Goal: Information Seeking & Learning: Learn about a topic

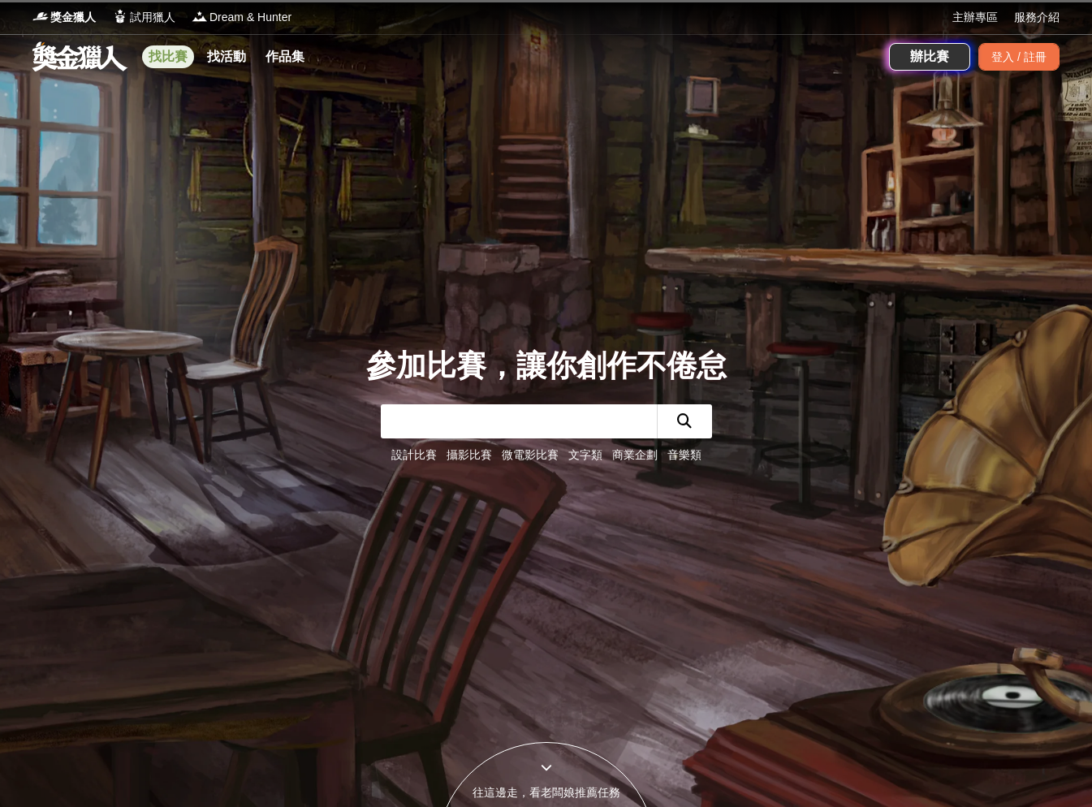
click at [157, 54] on link "找比賽" at bounding box center [168, 56] width 52 height 23
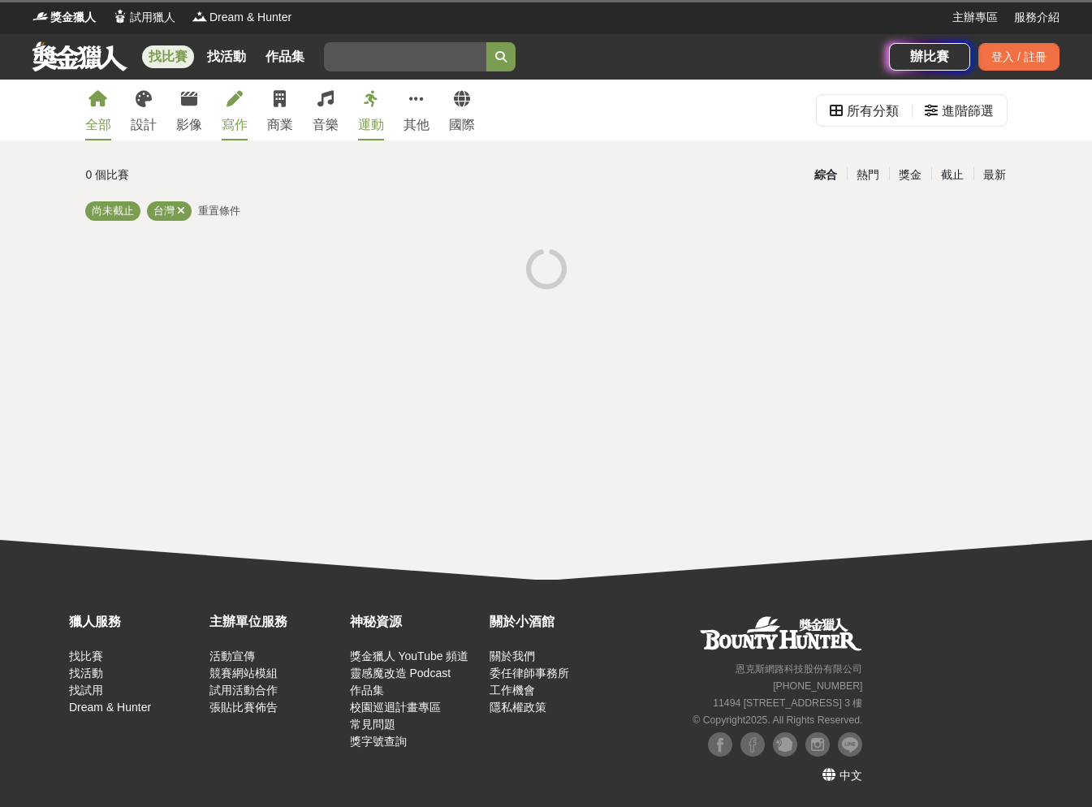
click at [243, 118] on div "寫作" at bounding box center [235, 124] width 26 height 19
click at [228, 125] on div "寫作" at bounding box center [235, 124] width 26 height 19
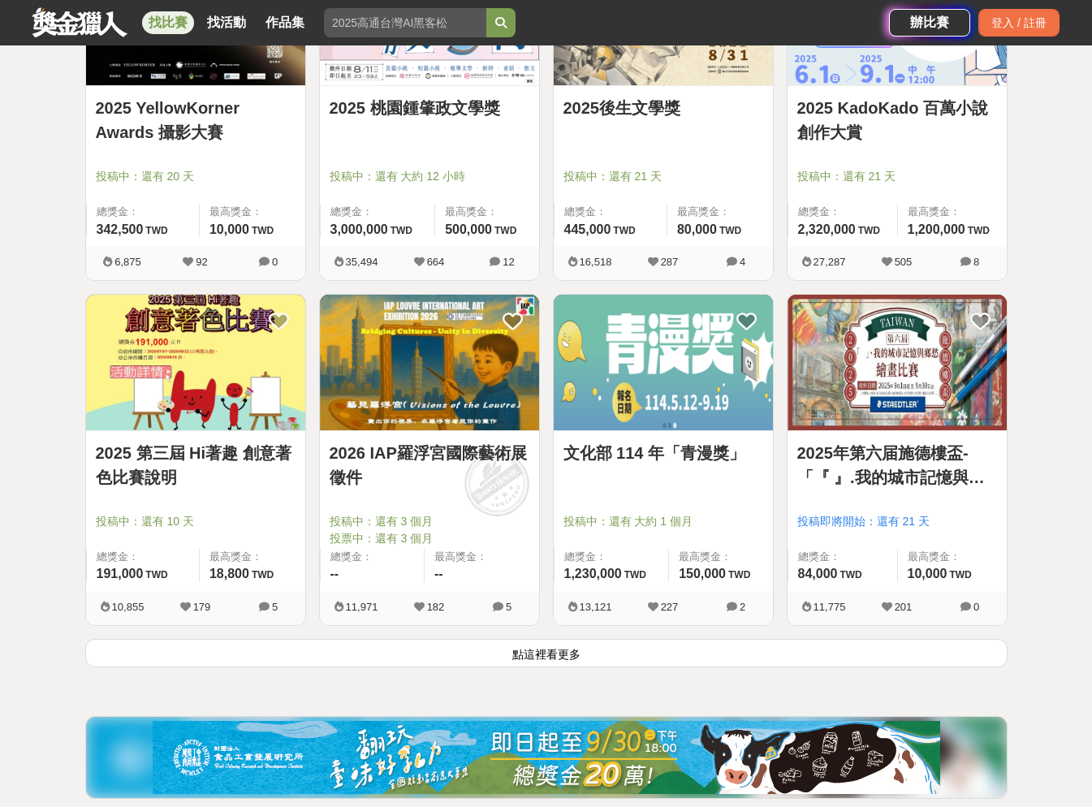
scroll to position [1786, 0]
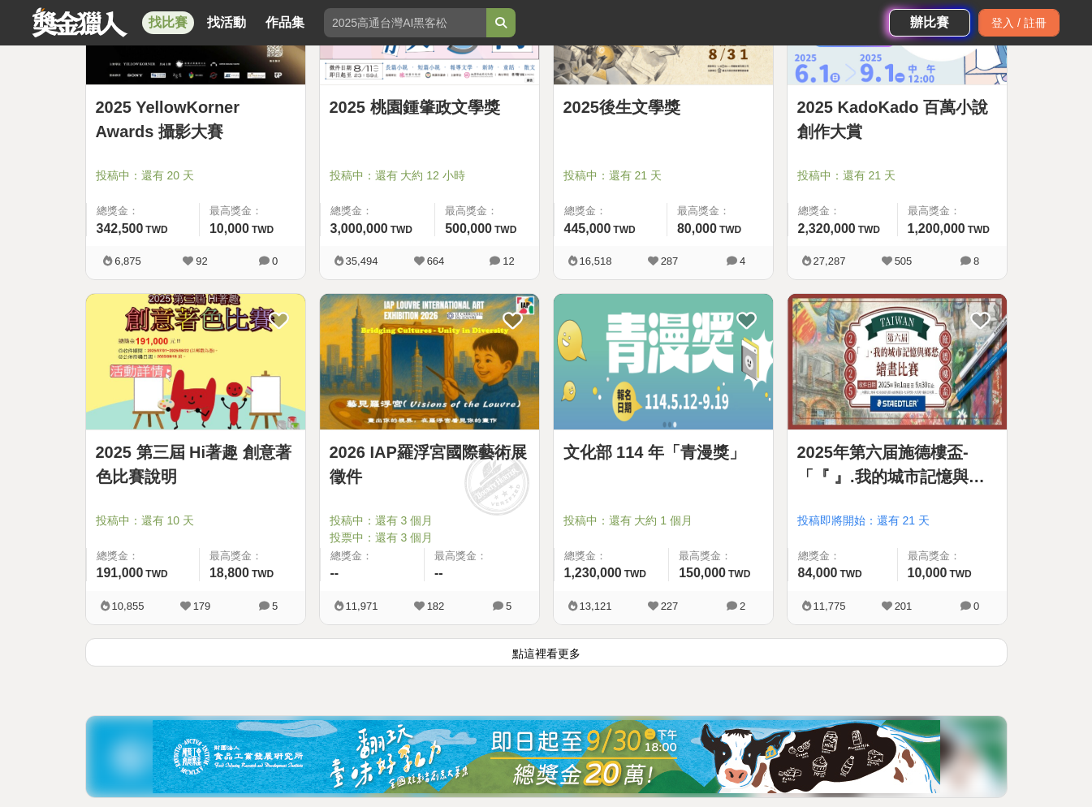
click at [612, 650] on button "點這裡看更多" at bounding box center [546, 652] width 923 height 28
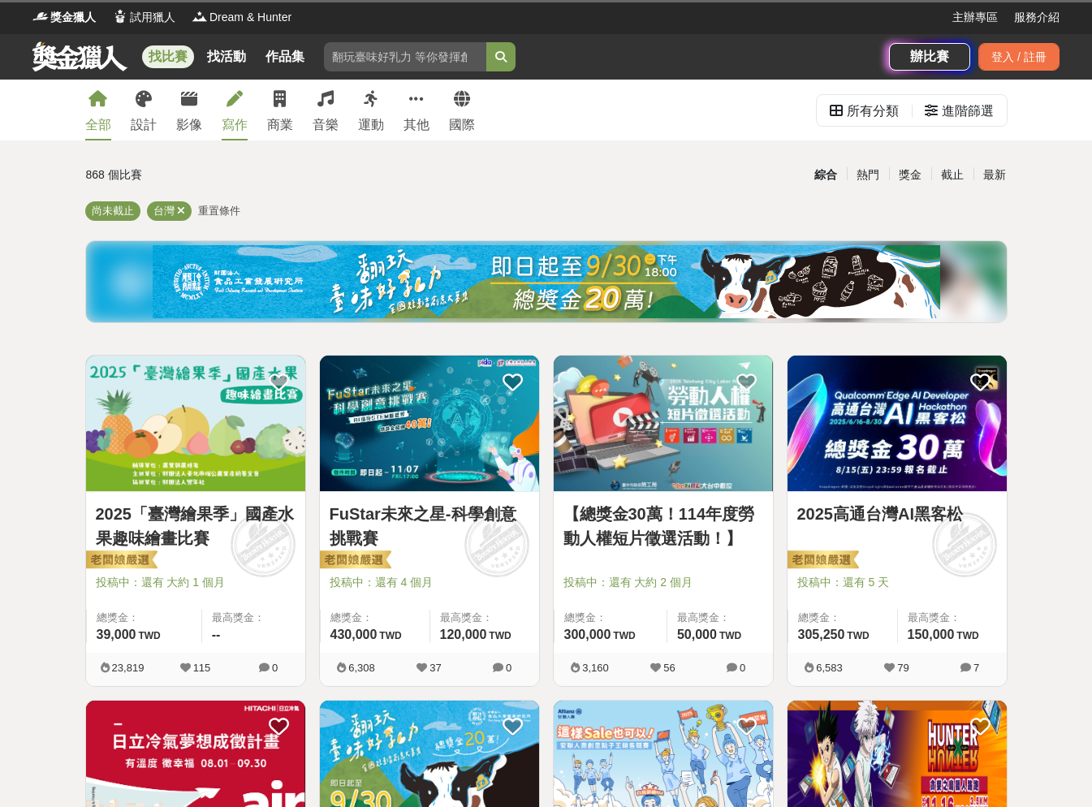
click at [239, 98] on icon at bounding box center [235, 99] width 16 height 16
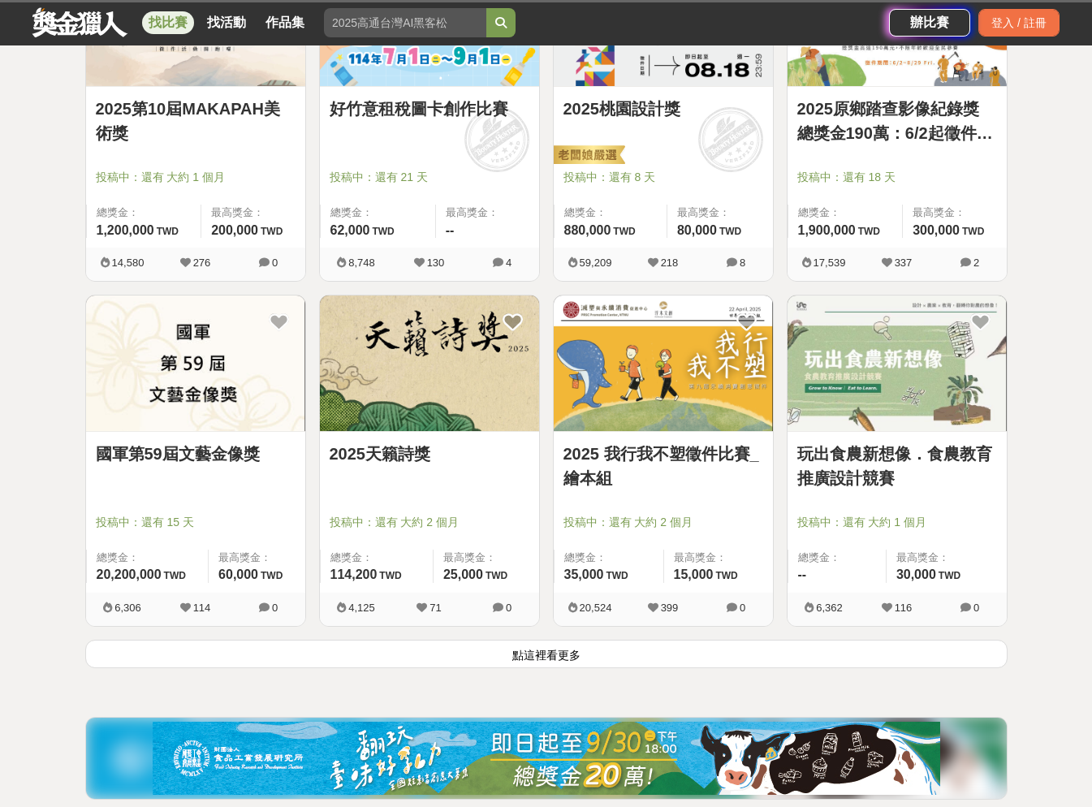
scroll to position [1785, 0]
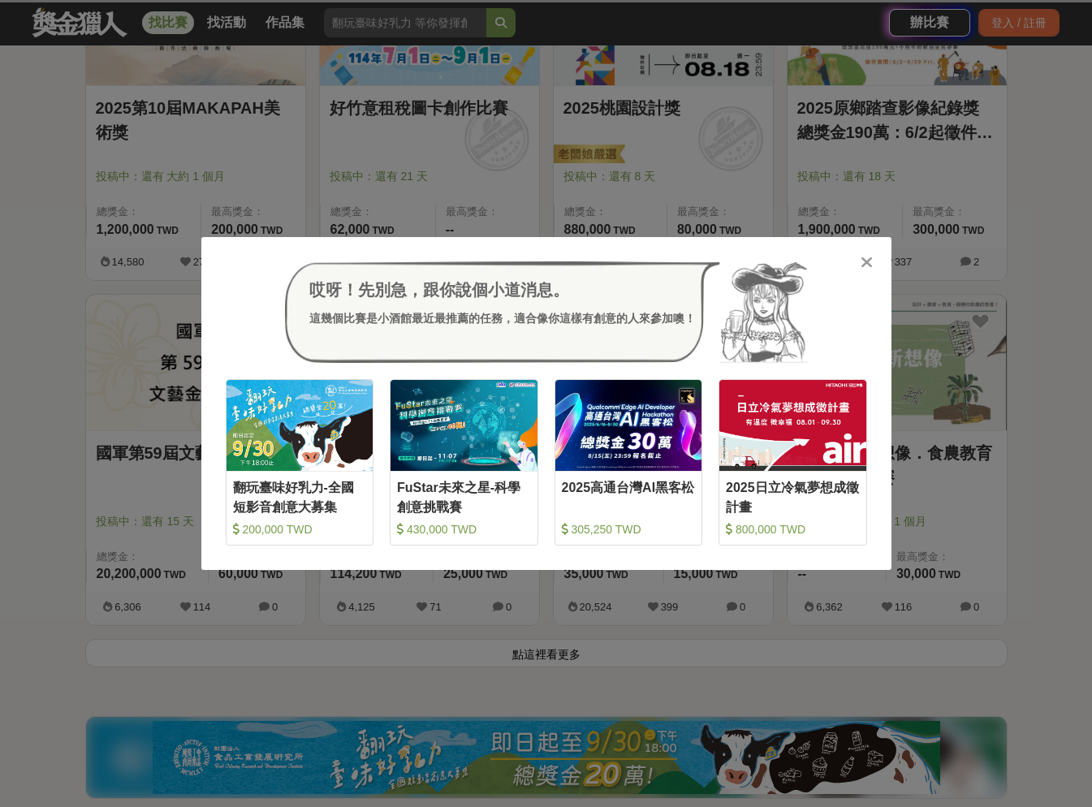
click at [871, 259] on icon at bounding box center [867, 262] width 12 height 16
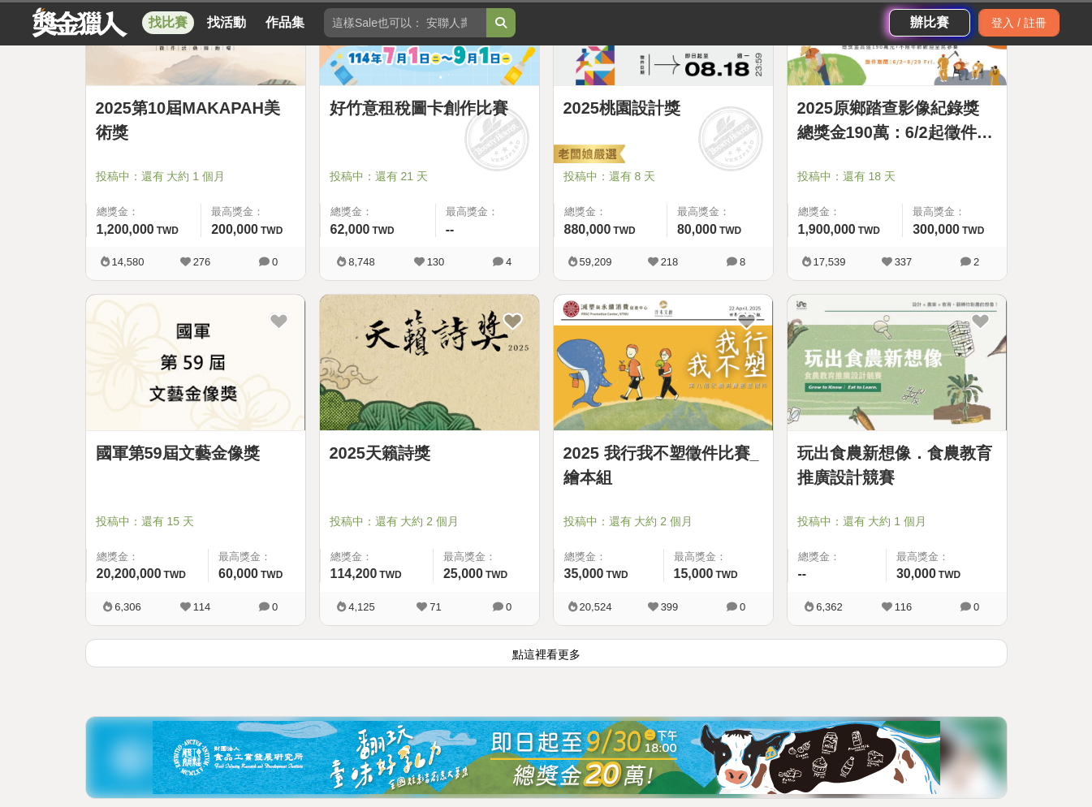
click at [169, 439] on div "國軍第59屆文藝金像獎 投稿中：還有 15 天 總獎金： 20,200,000 2,020 萬 TWD 最高獎金： 60,000 TWD" at bounding box center [195, 511] width 219 height 161
click at [179, 457] on link "國軍第59屆文藝金像獎" at bounding box center [196, 453] width 200 height 24
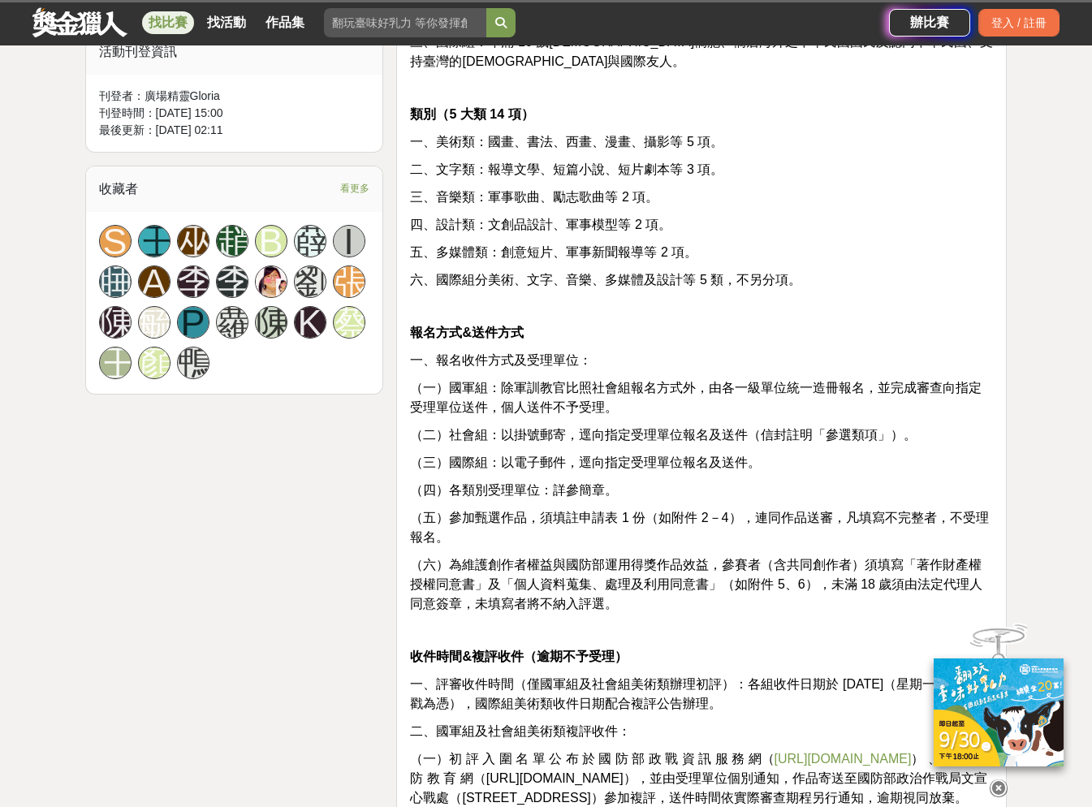
scroll to position [812, 0]
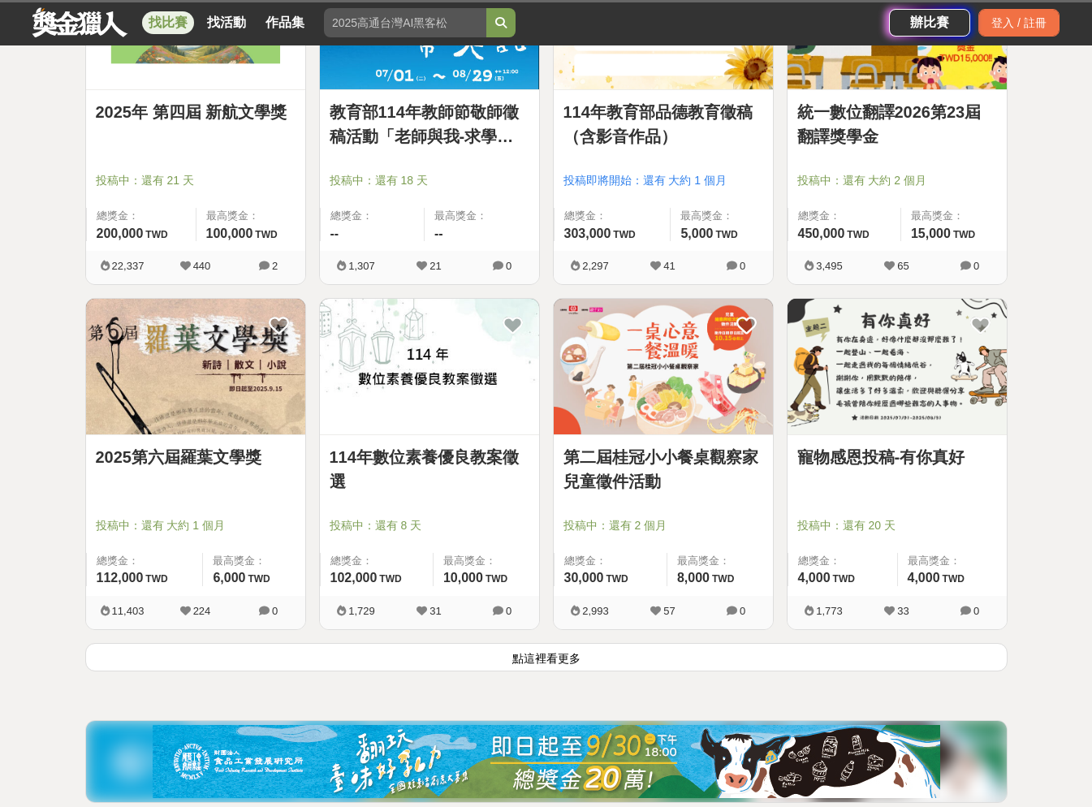
scroll to position [1785, 0]
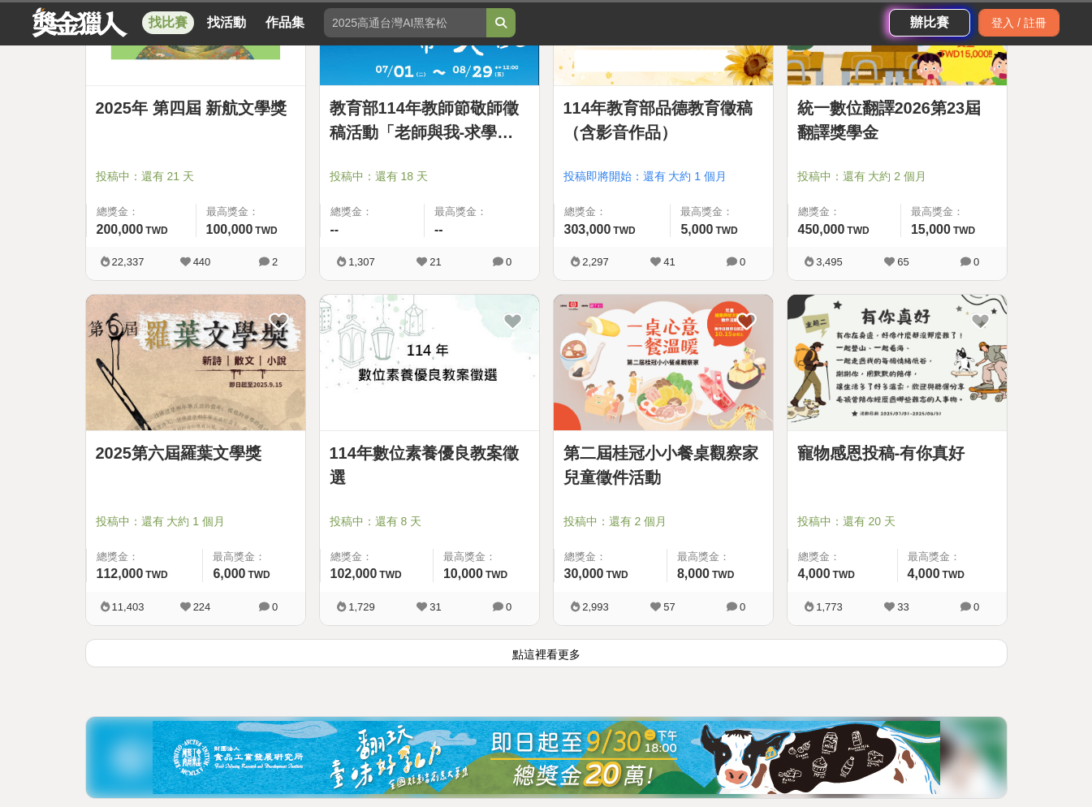
click at [649, 656] on button "點這裡看更多" at bounding box center [546, 653] width 923 height 28
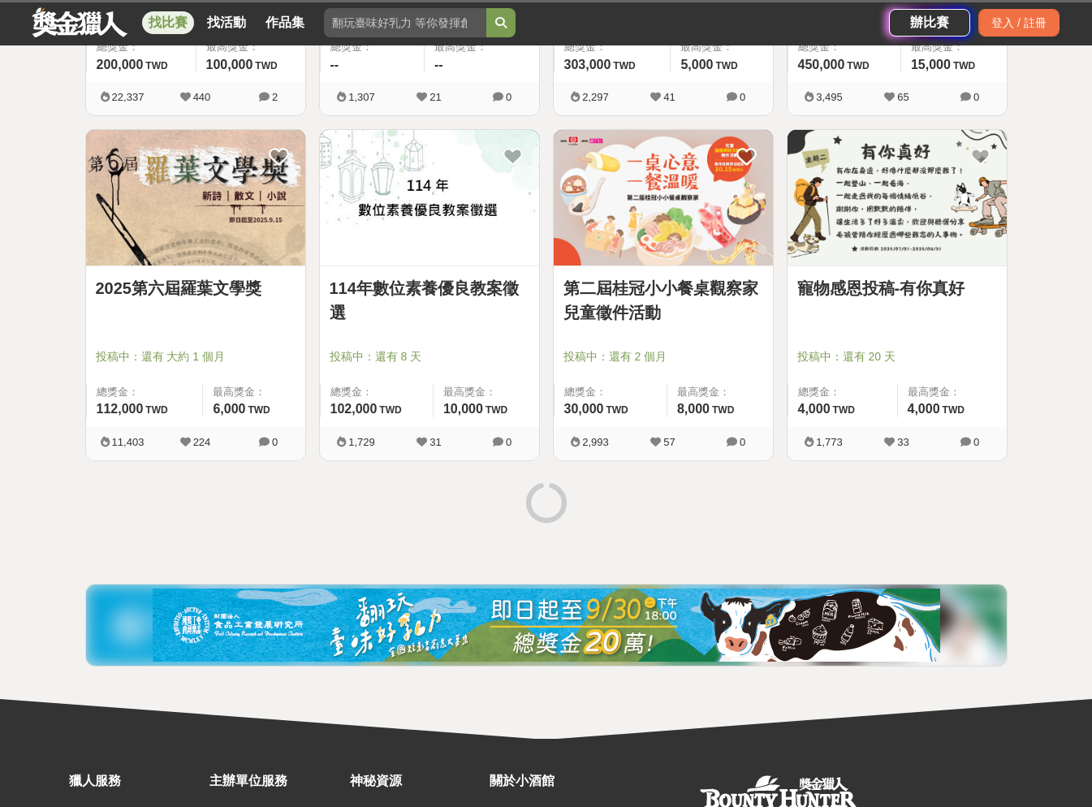
scroll to position [1948, 0]
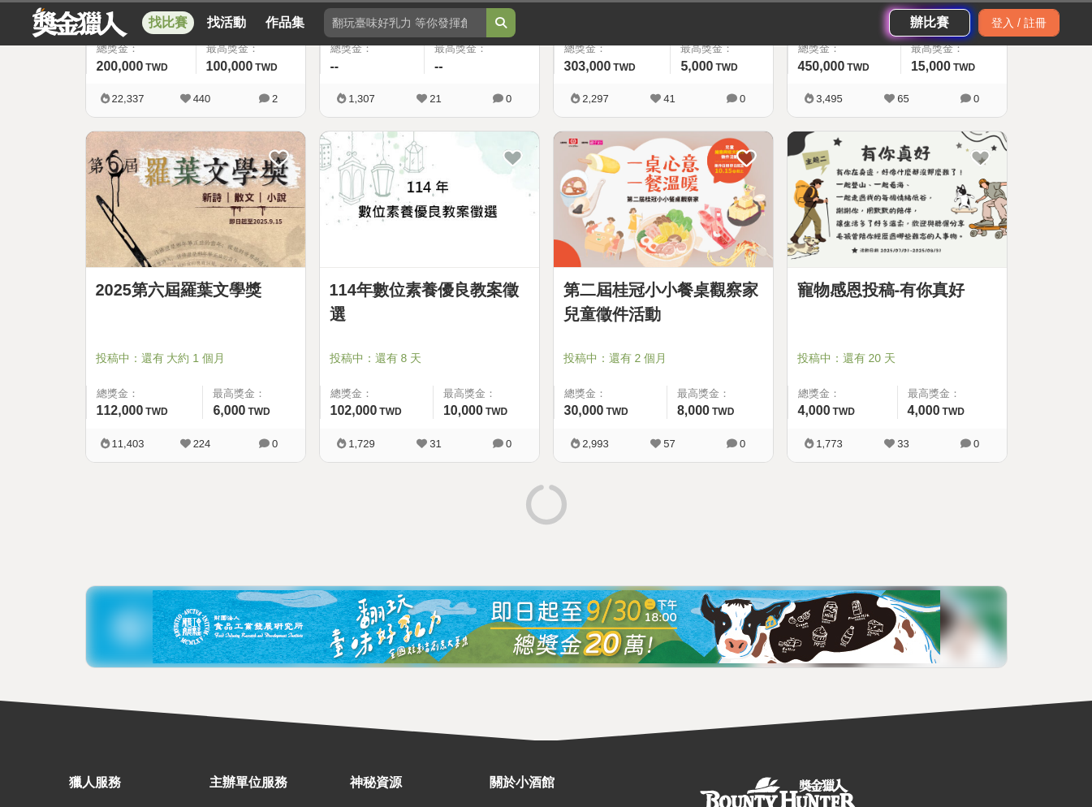
click at [199, 280] on link "2025第六屆羅葉文學獎" at bounding box center [196, 290] width 200 height 24
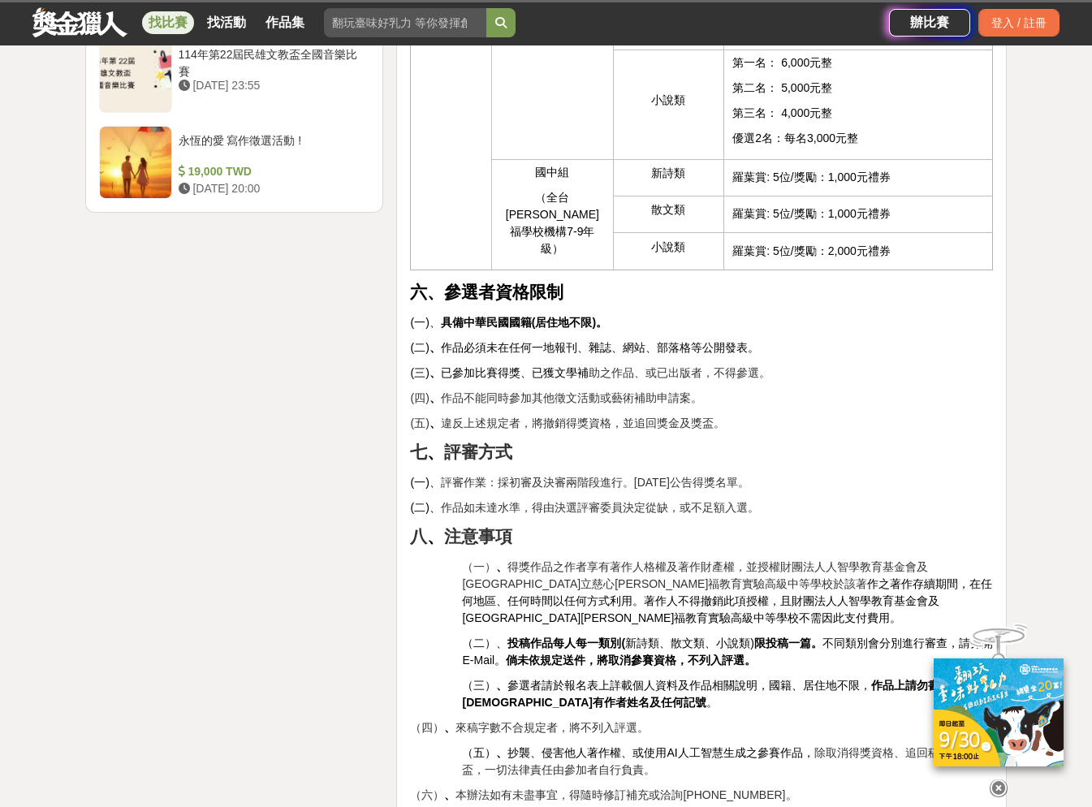
scroll to position [2192, 0]
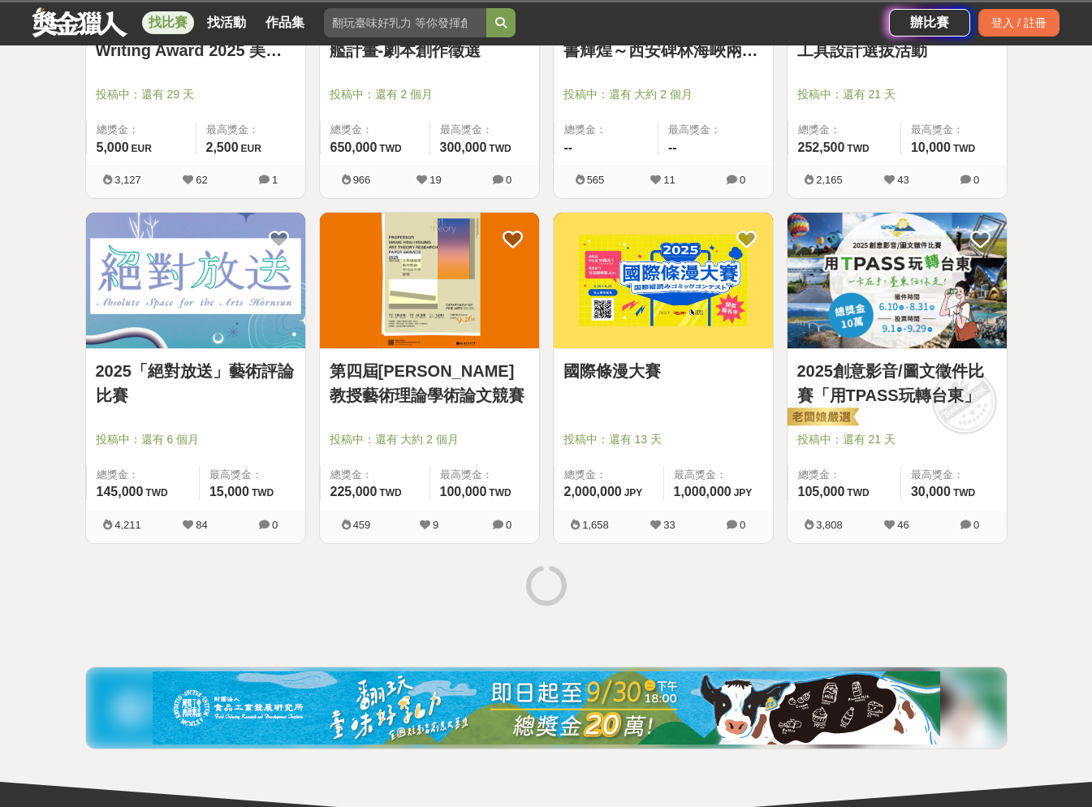
scroll to position [3935, 0]
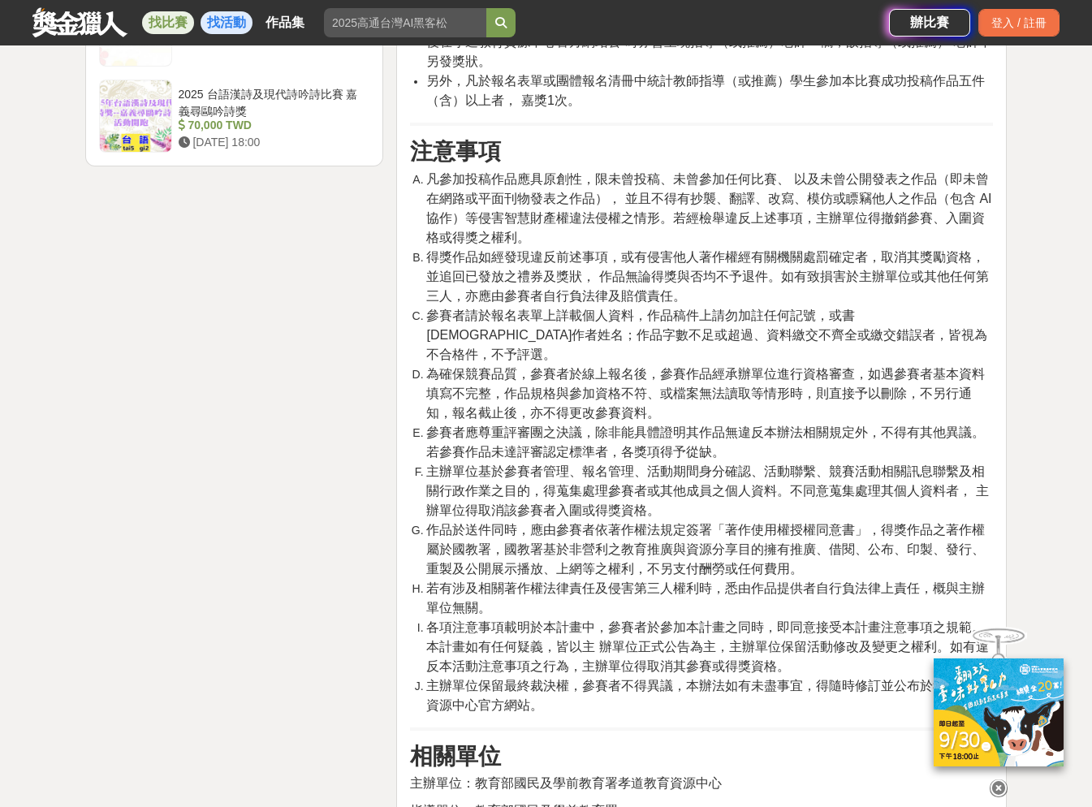
scroll to position [2273, 0]
click at [184, 20] on link "找比賽" at bounding box center [168, 22] width 52 height 23
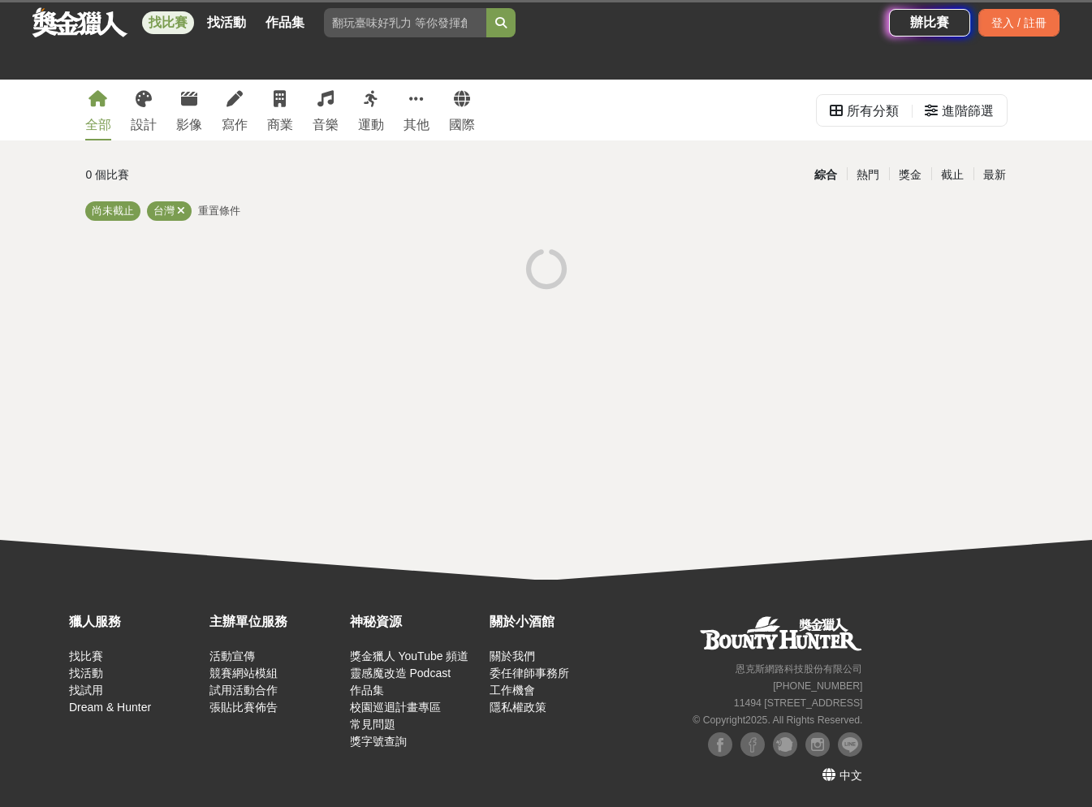
click at [251, 104] on div "全部 設計 影像 寫作 商業 音樂 運動 其他 國際" at bounding box center [280, 110] width 409 height 61
click at [232, 99] on icon at bounding box center [235, 99] width 16 height 16
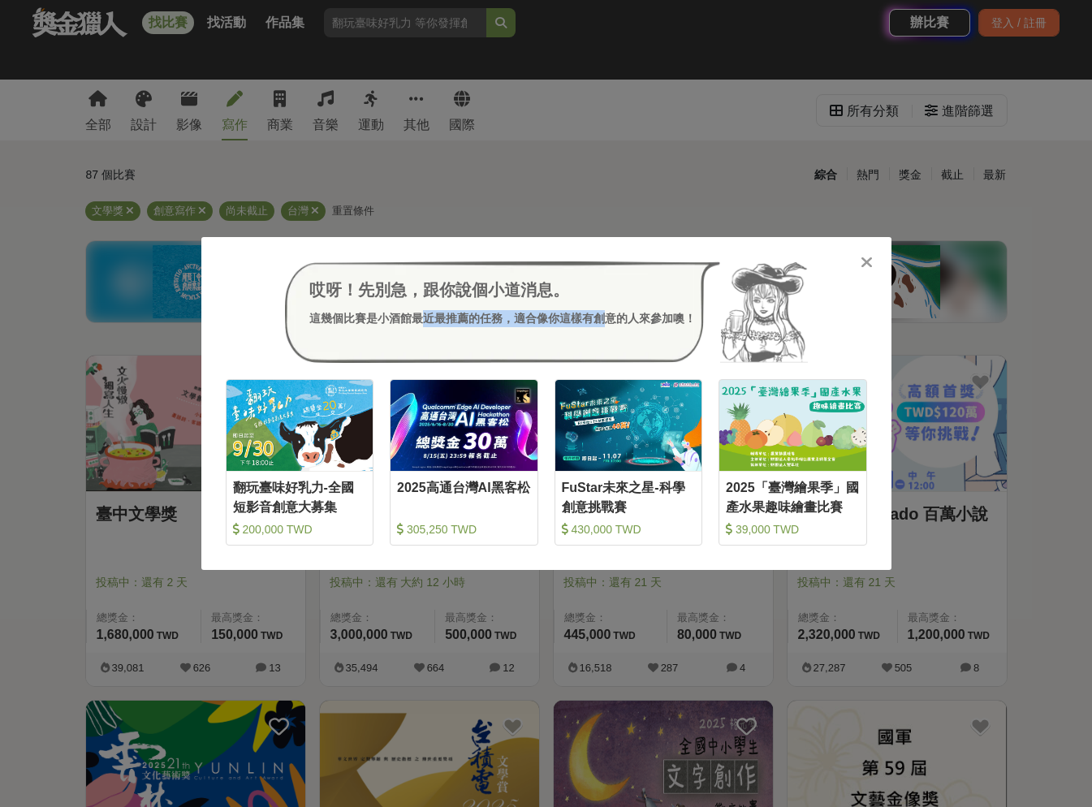
drag, startPoint x: 512, startPoint y: 321, endPoint x: 603, endPoint y: 322, distance: 91.0
click at [603, 322] on div "這幾個比賽是小酒館最近最推薦的任務，適合像你這樣有創意的人來參加噢！" at bounding box center [502, 318] width 387 height 17
click at [516, 324] on div "這幾個比賽是小酒館最近最推薦的任務，適合像你這樣有創意的人來參加噢！" at bounding box center [502, 318] width 387 height 17
click at [864, 263] on icon at bounding box center [867, 262] width 12 height 16
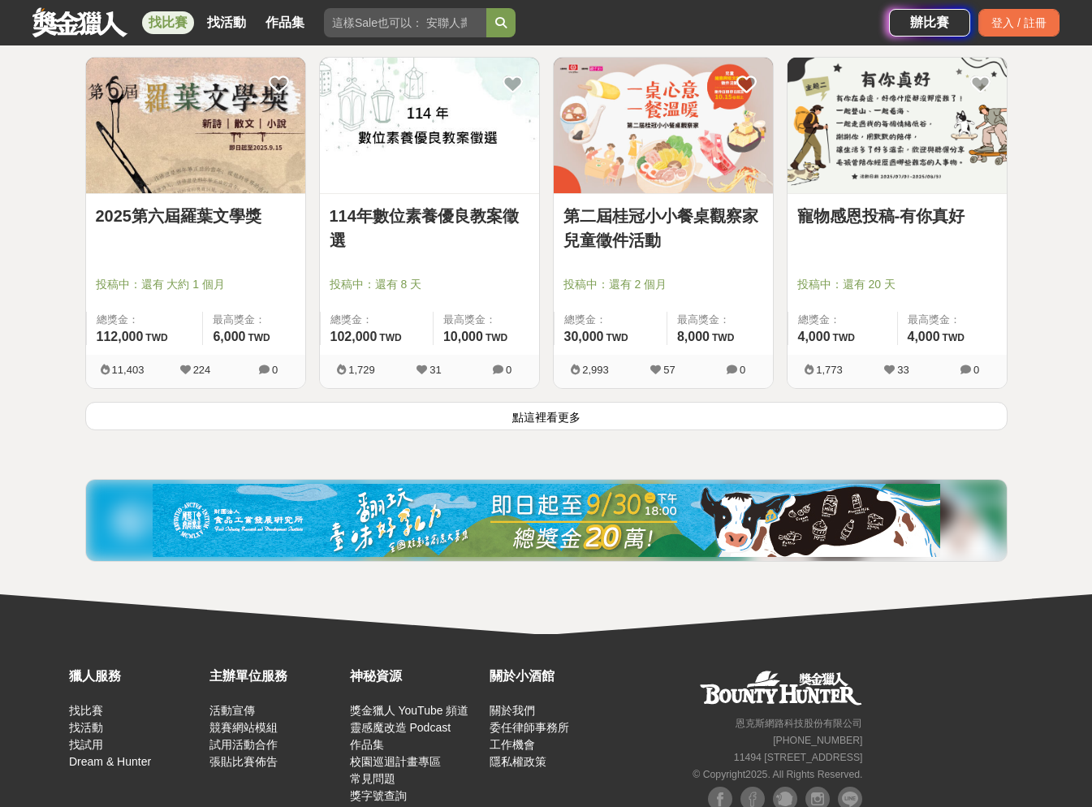
scroll to position [2029, 0]
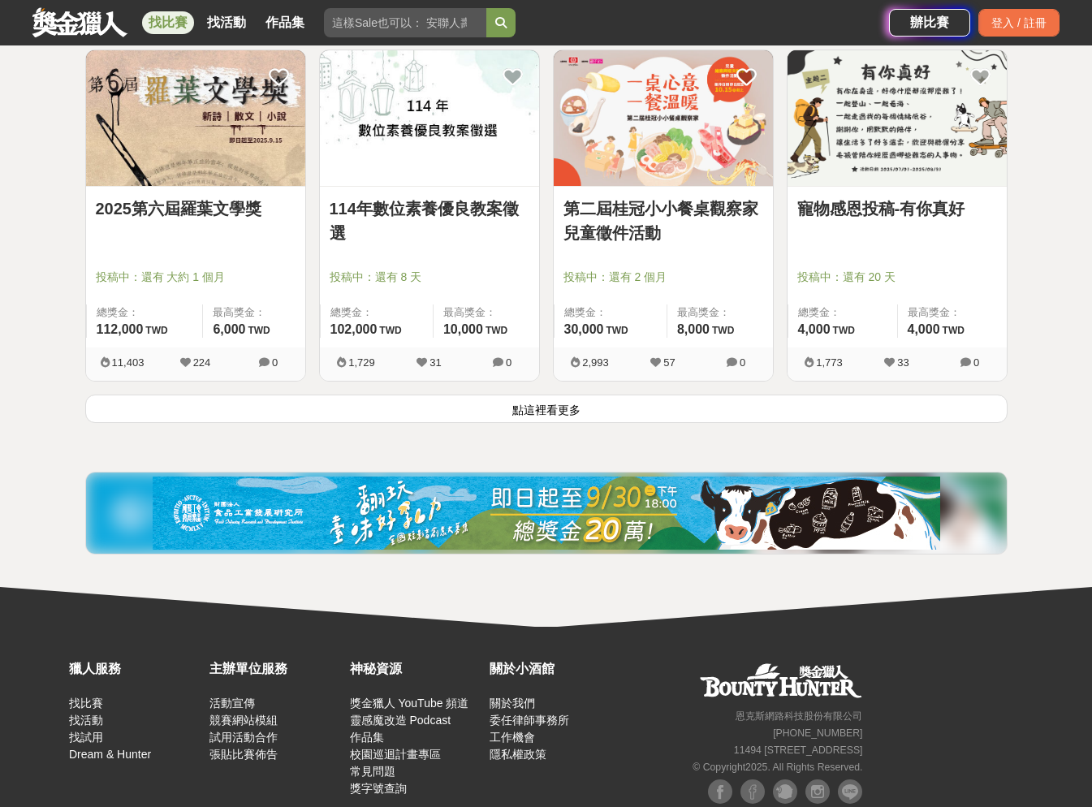
click at [535, 412] on button "點這裡看更多" at bounding box center [546, 409] width 923 height 28
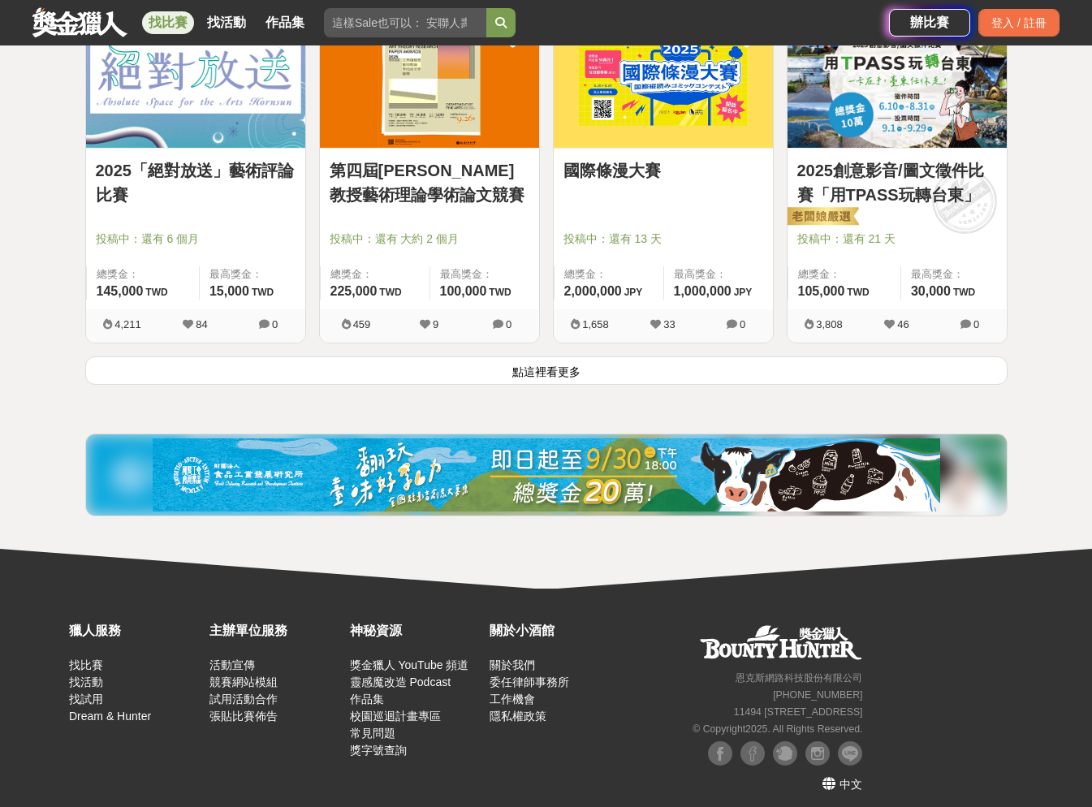
scroll to position [4138, 0]
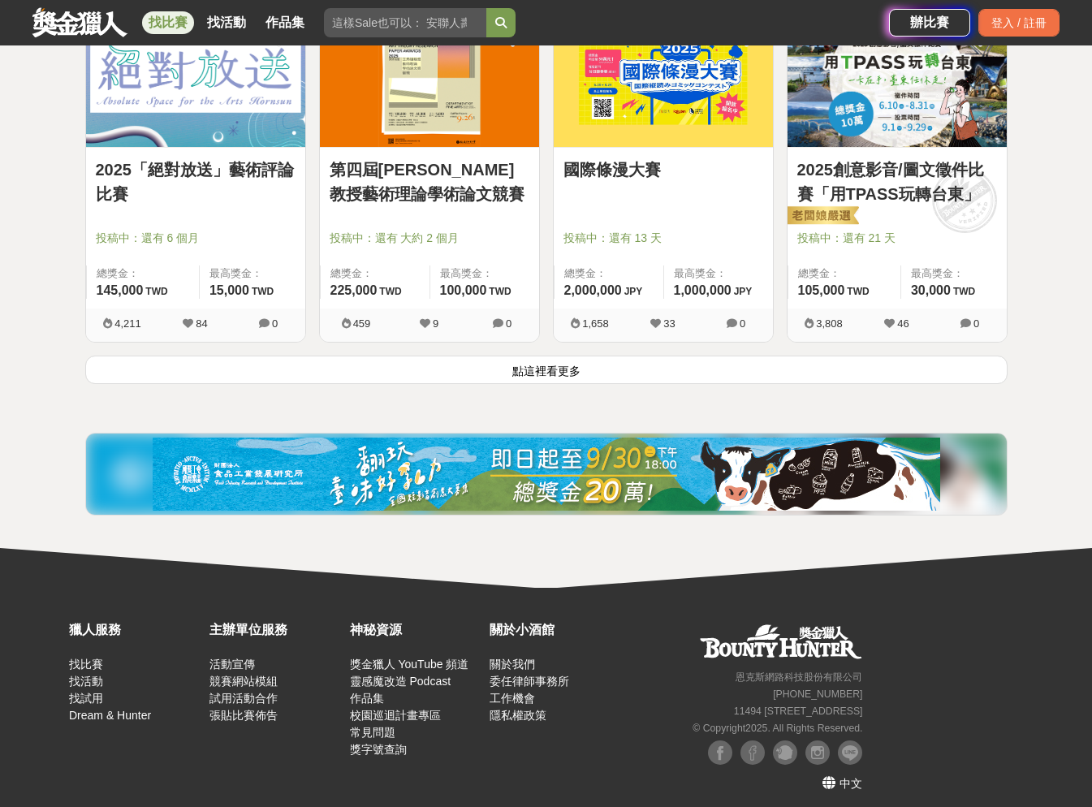
click at [599, 359] on button "點這裡看更多" at bounding box center [546, 370] width 923 height 28
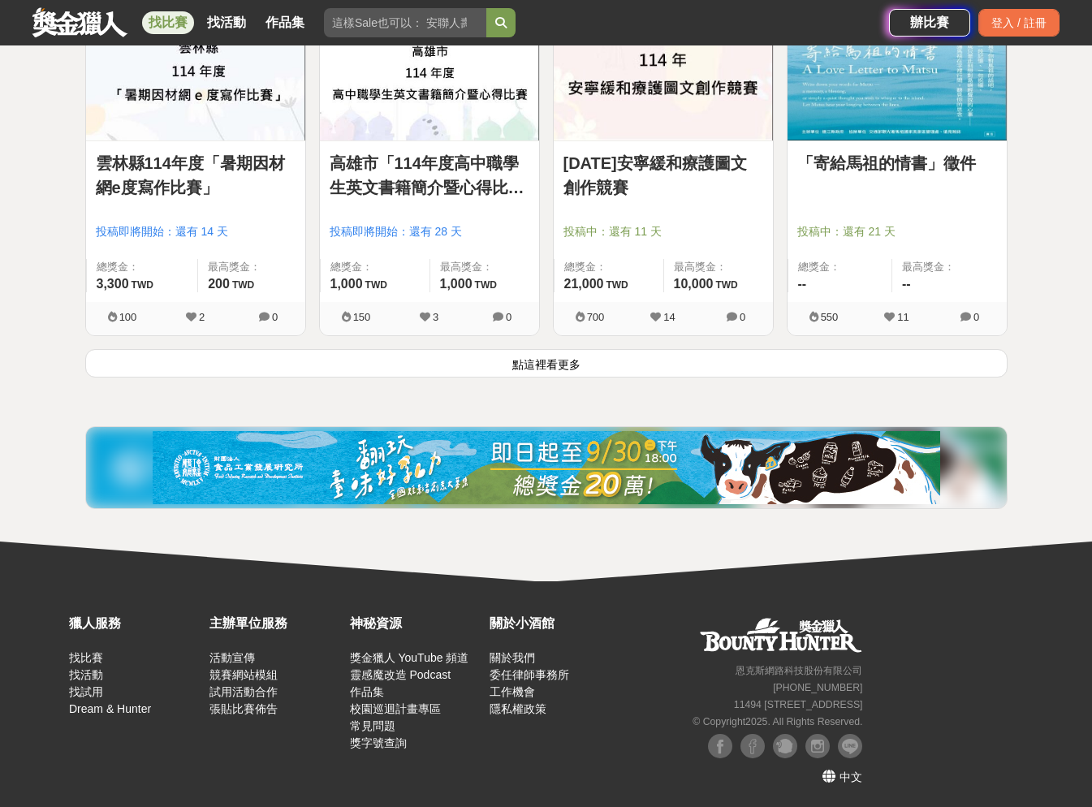
scroll to position [6215, 0]
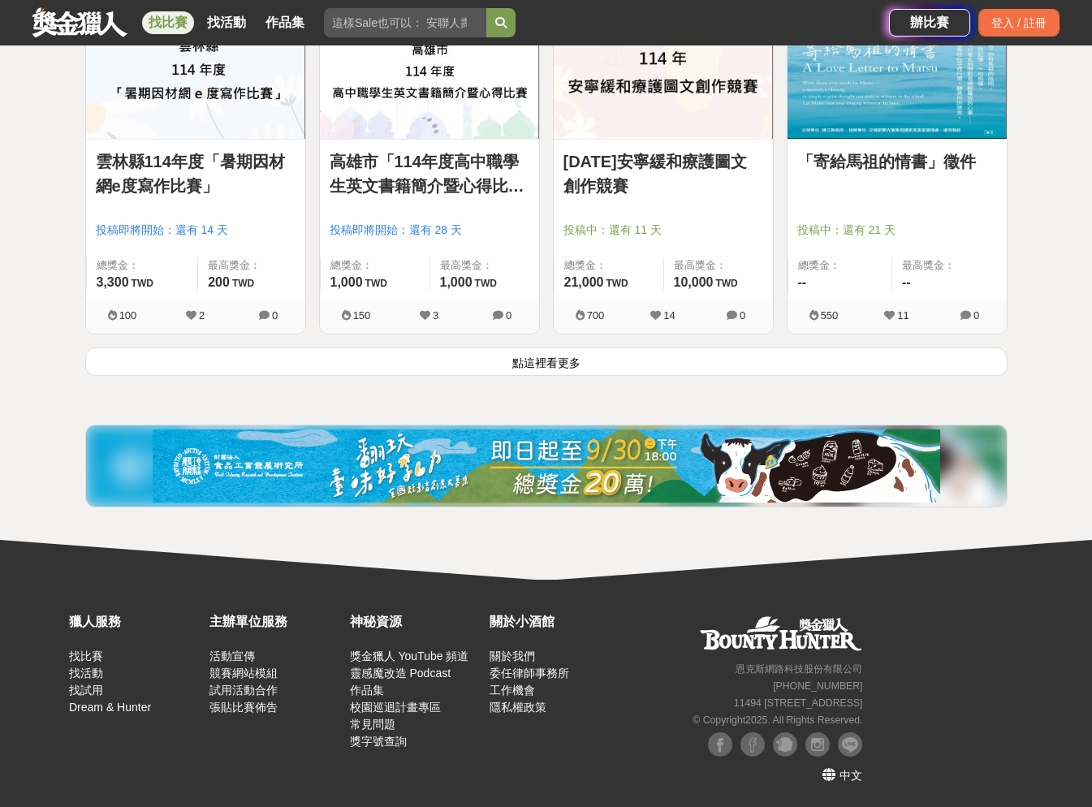
click at [568, 365] on button "點這裡看更多" at bounding box center [546, 362] width 923 height 28
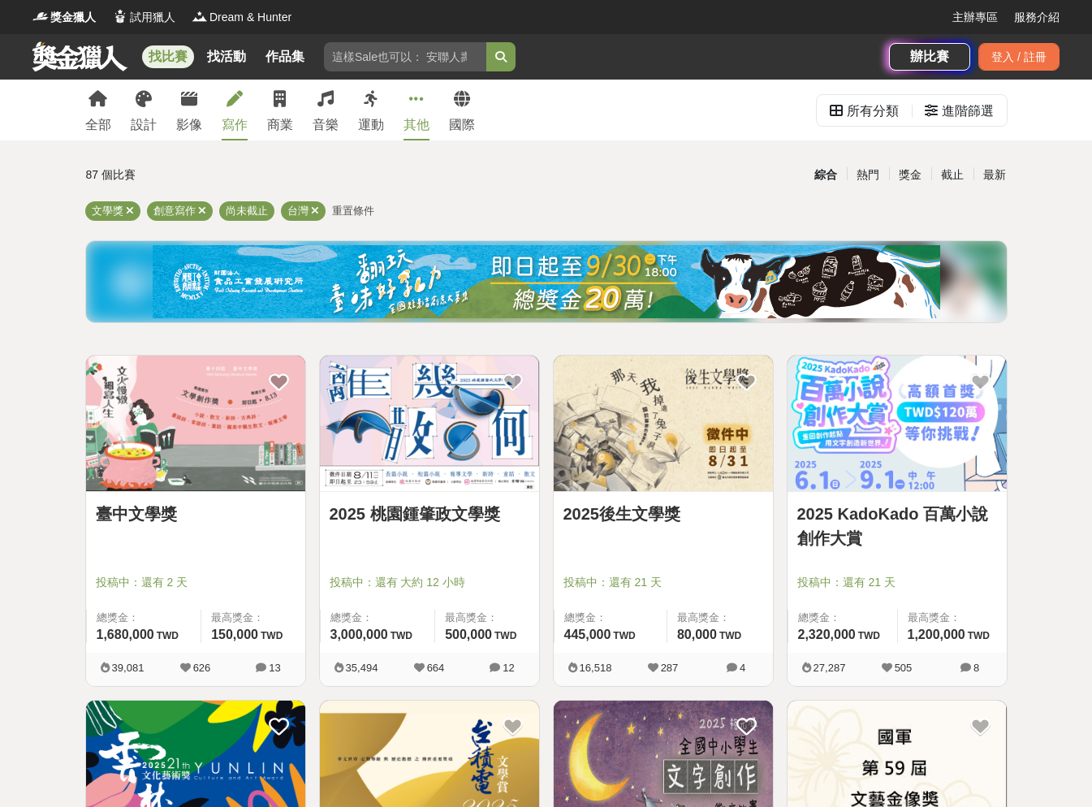
click at [413, 111] on link "其他" at bounding box center [417, 110] width 26 height 61
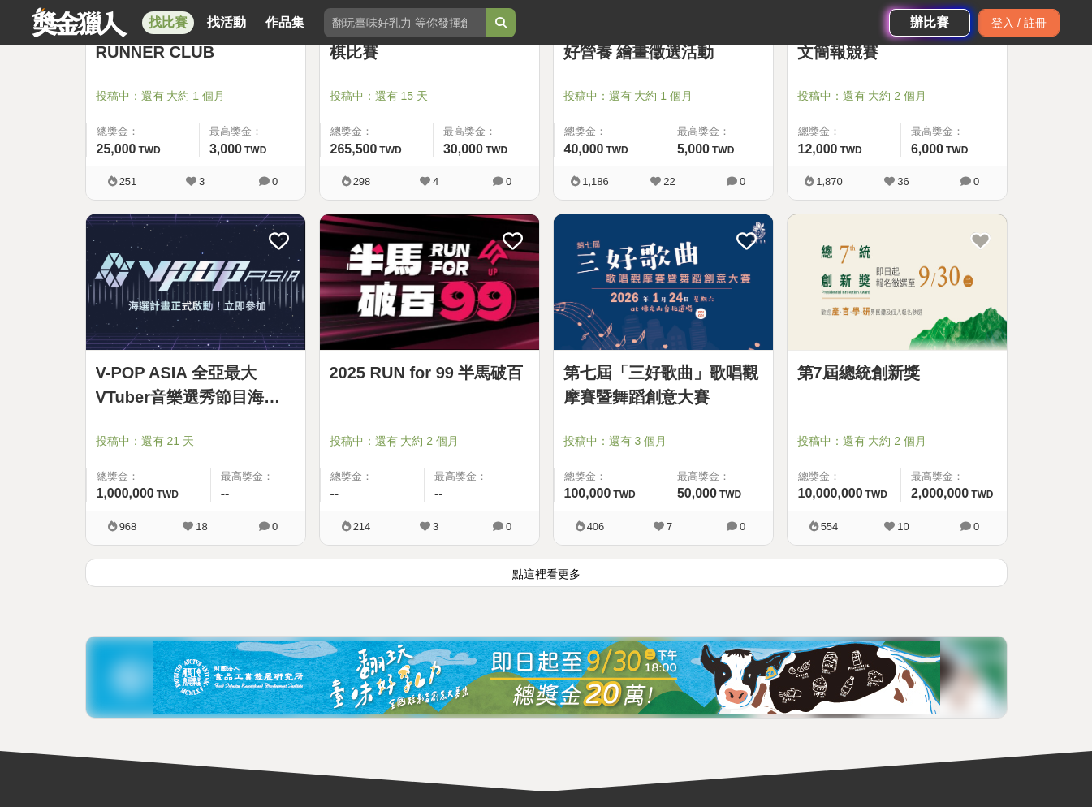
scroll to position [1866, 0]
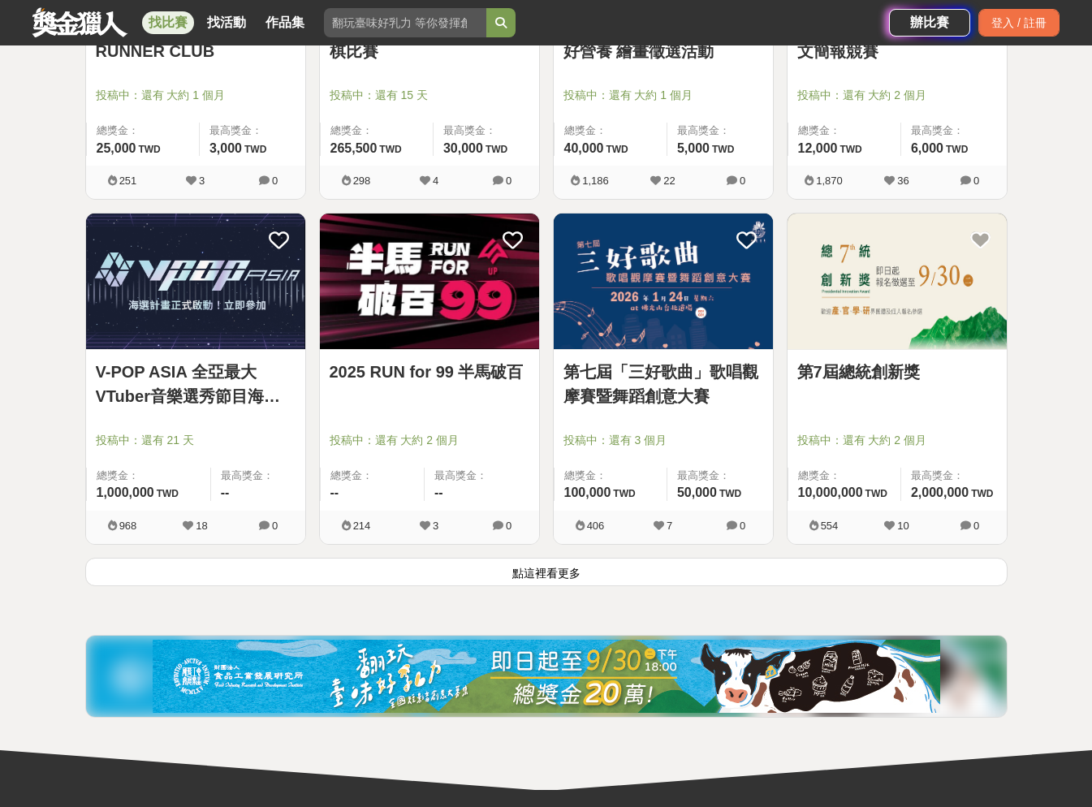
click at [594, 571] on button "點這裡看更多" at bounding box center [546, 572] width 923 height 28
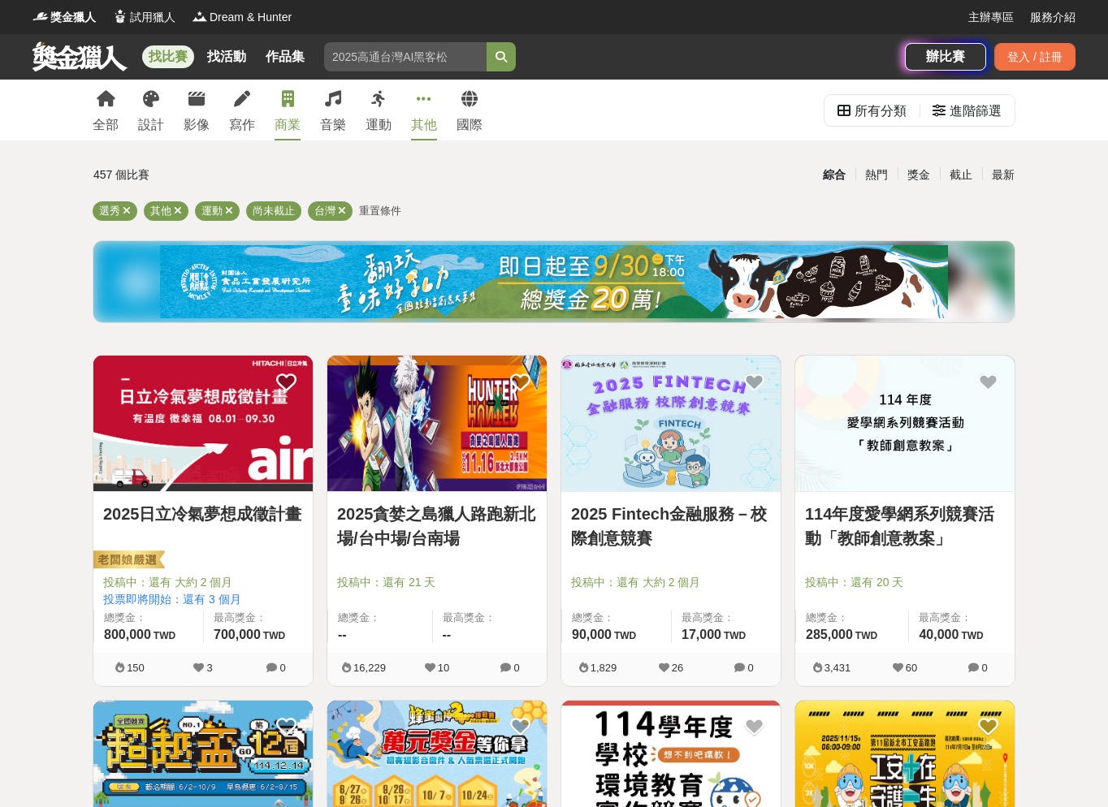
click at [289, 108] on link "商業" at bounding box center [287, 110] width 26 height 61
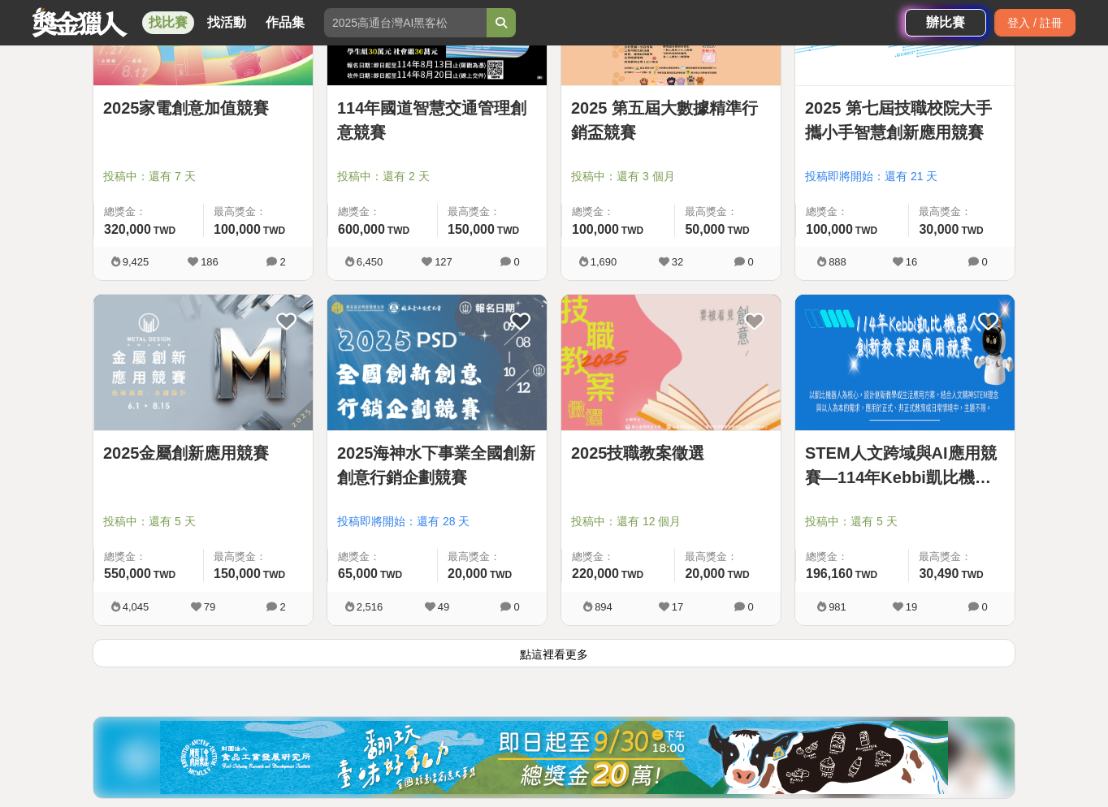
scroll to position [1786, 0]
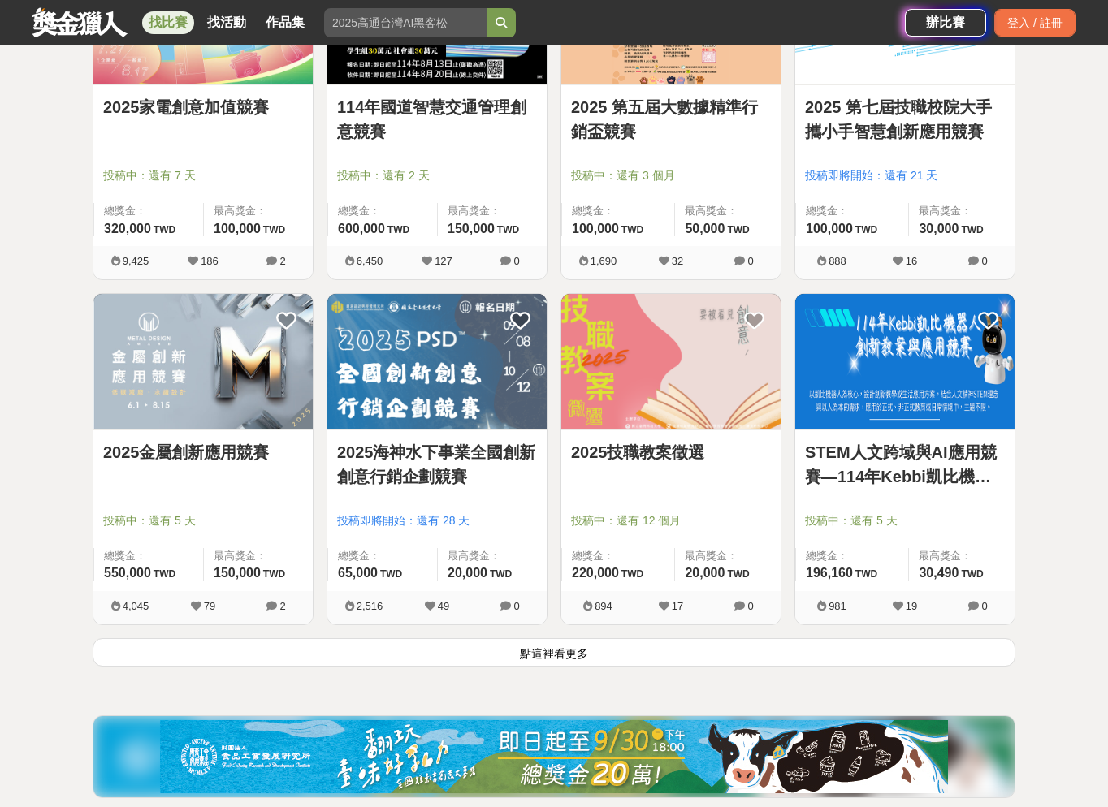
click at [576, 644] on button "點這裡看更多" at bounding box center [554, 652] width 923 height 28
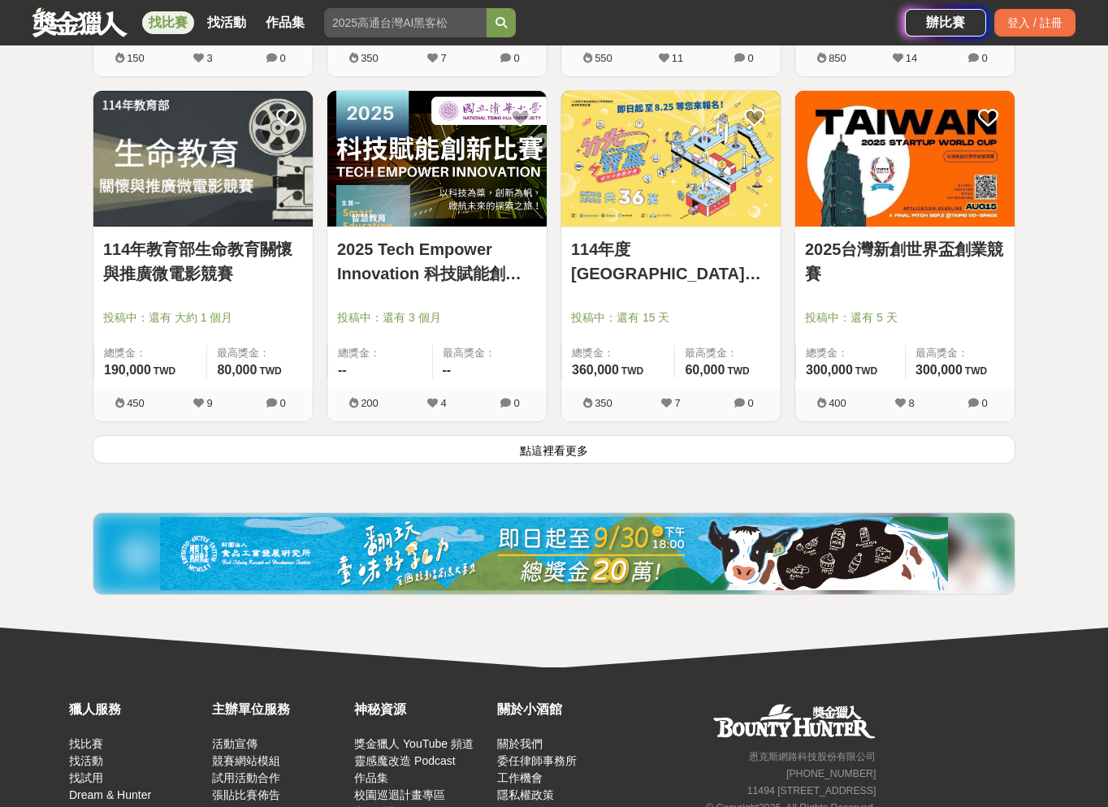
scroll to position [4059, 0]
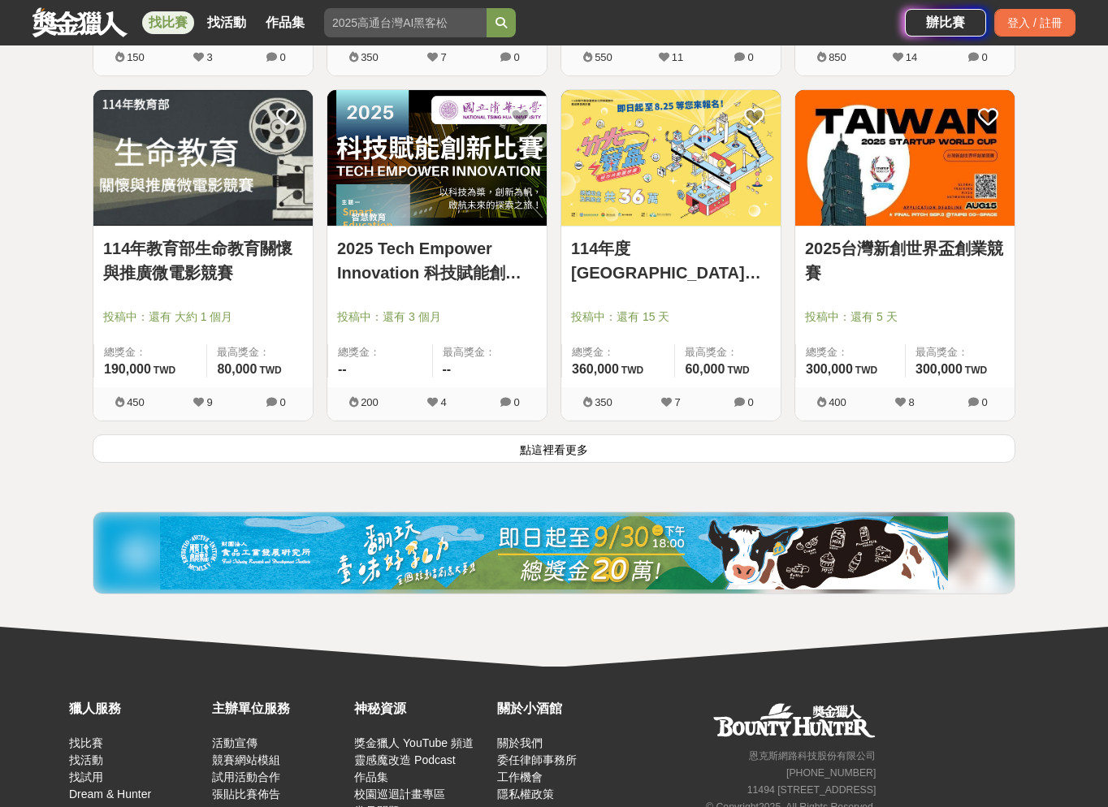
click at [699, 435] on button "點這裡看更多" at bounding box center [554, 448] width 923 height 28
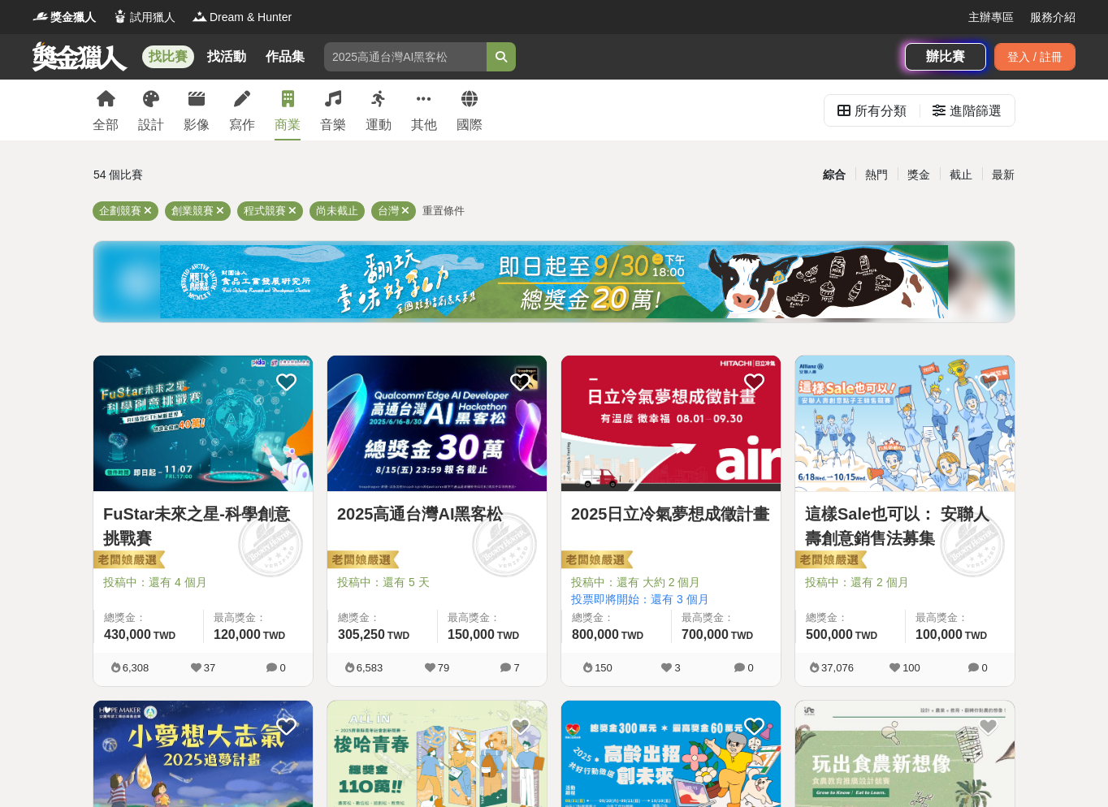
click at [438, 104] on div "全部 設計 影像 寫作 商業 音樂 運動 其他 國際" at bounding box center [287, 110] width 409 height 61
click at [491, 105] on div "全部 設計 影像 寫作 商業 音樂 運動 其他 國際" at bounding box center [287, 110] width 409 height 61
click at [154, 102] on icon at bounding box center [151, 99] width 16 height 16
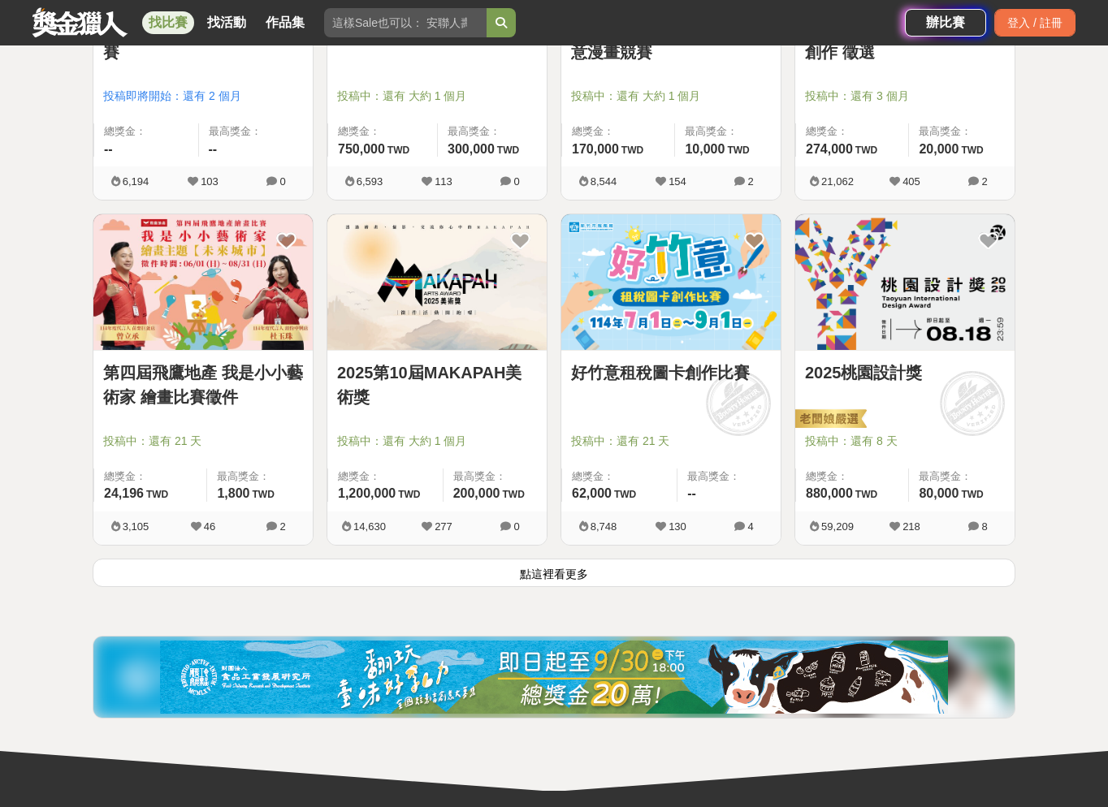
scroll to position [1866, 0]
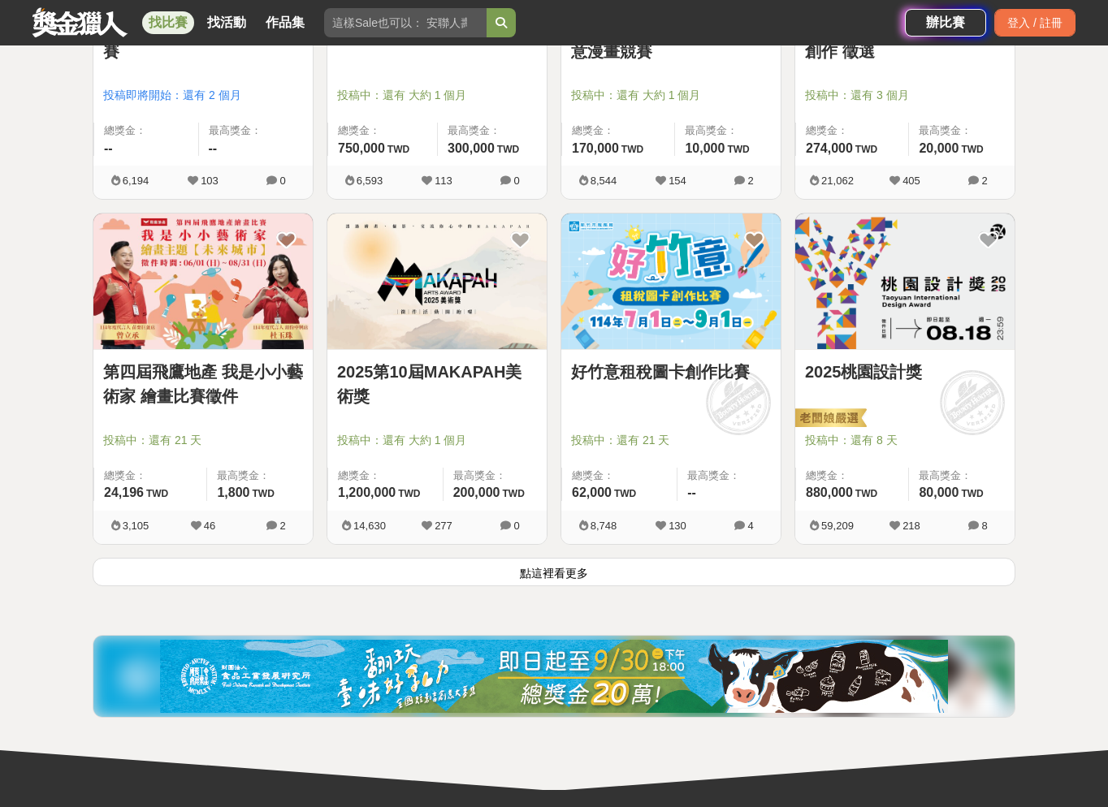
click at [500, 572] on button "點這裡看更多" at bounding box center [554, 572] width 923 height 28
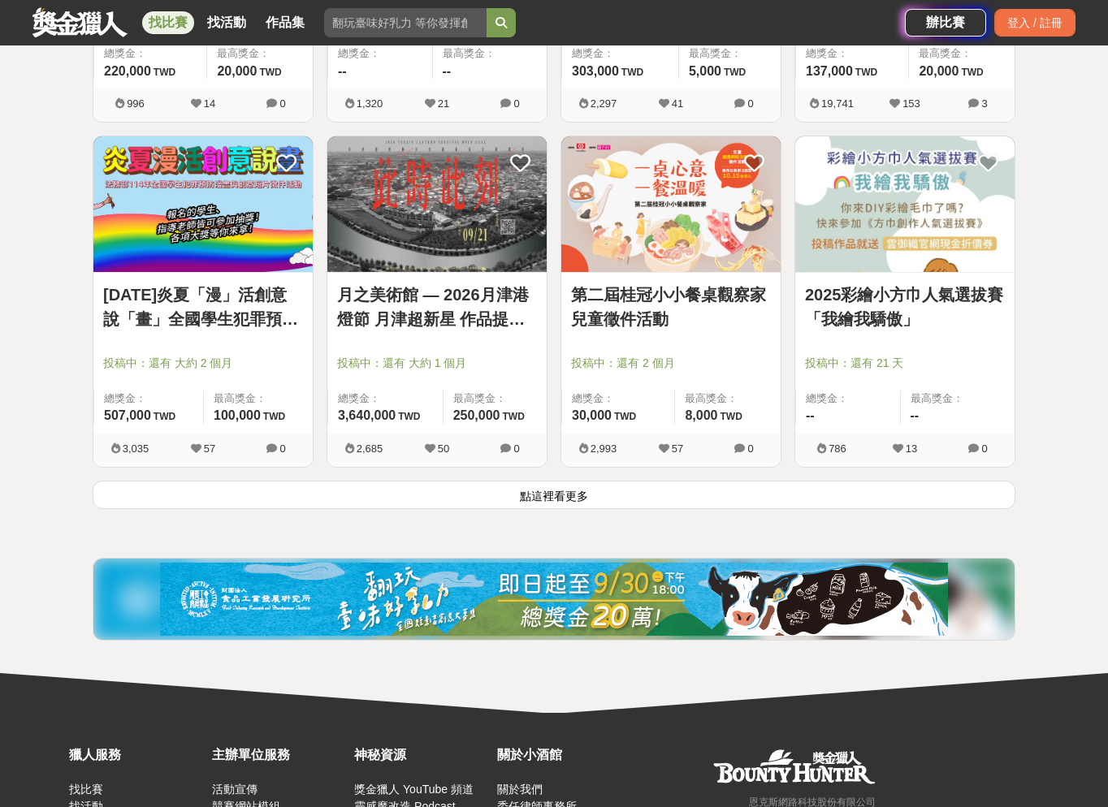
scroll to position [4146, 0]
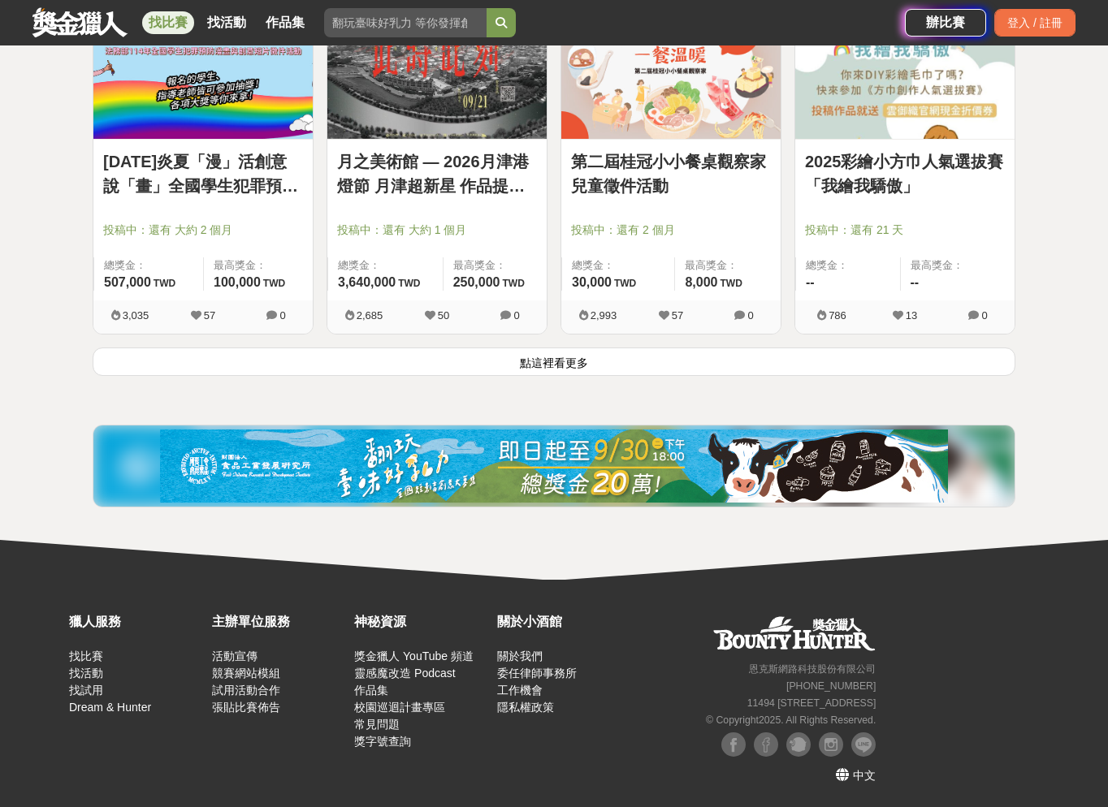
click at [540, 350] on button "點這裡看更多" at bounding box center [554, 362] width 923 height 28
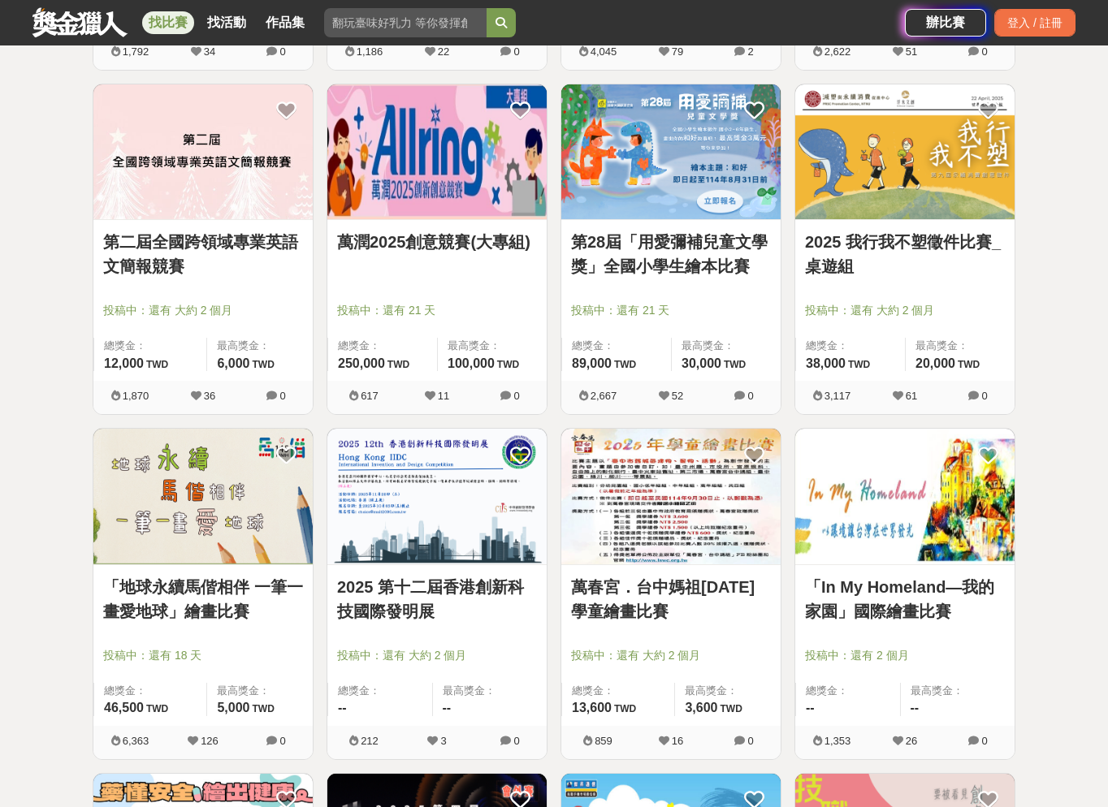
scroll to position [5445, 0]
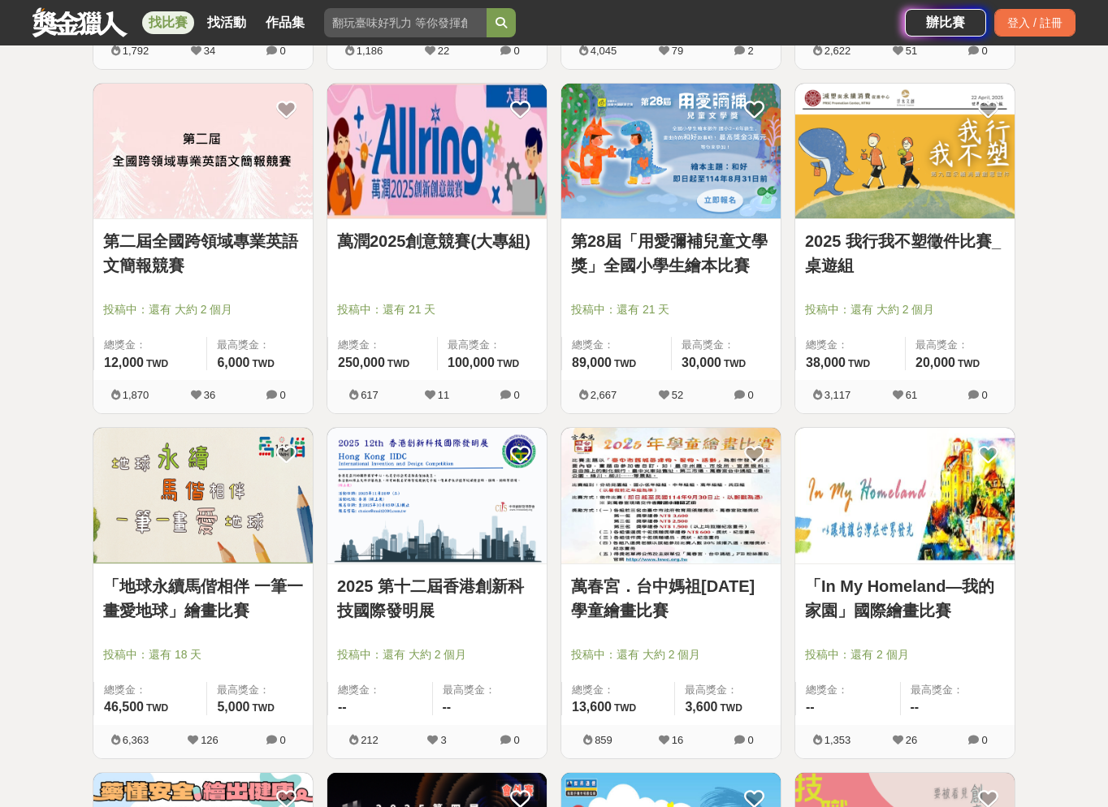
click at [501, 319] on div "投稿中：還有 21 天" at bounding box center [437, 316] width 200 height 31
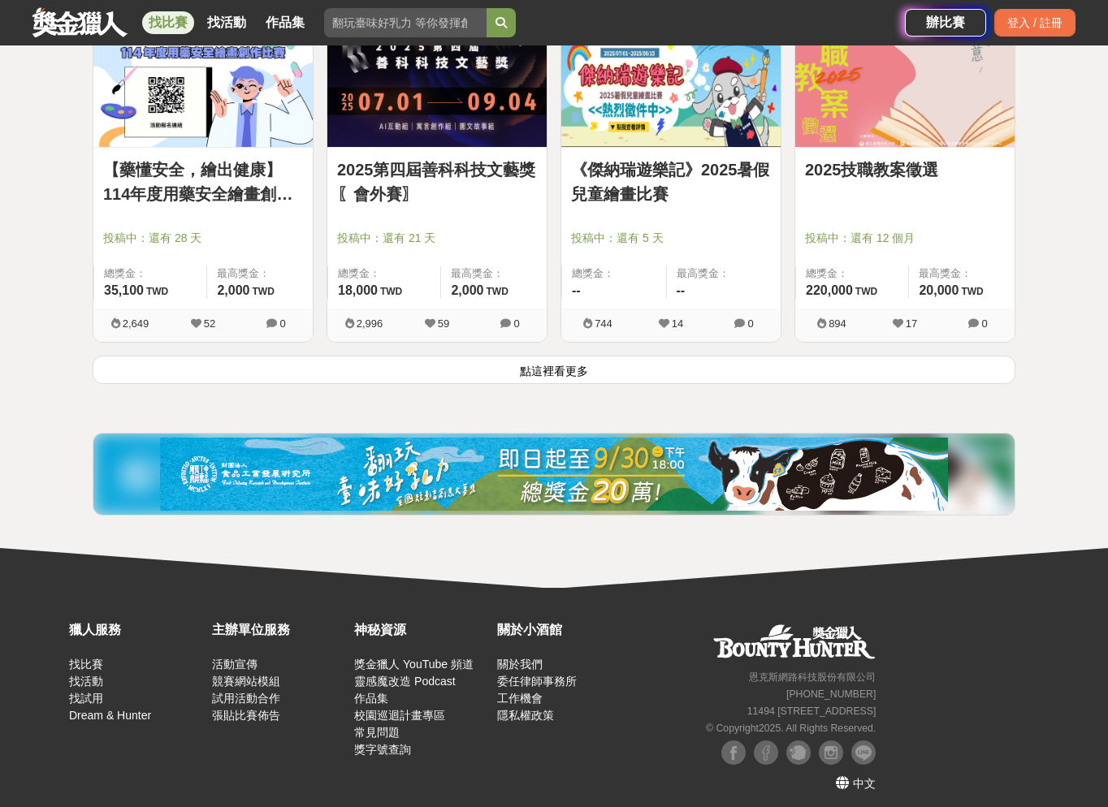
scroll to position [6215, 0]
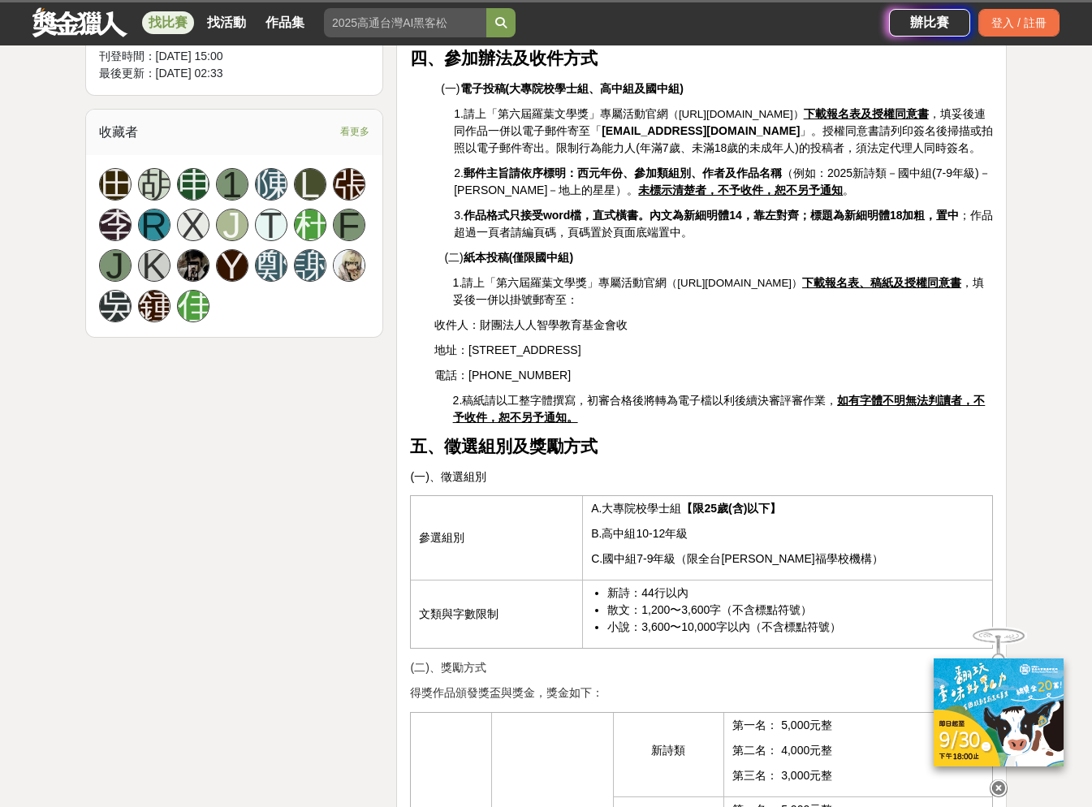
scroll to position [812, 0]
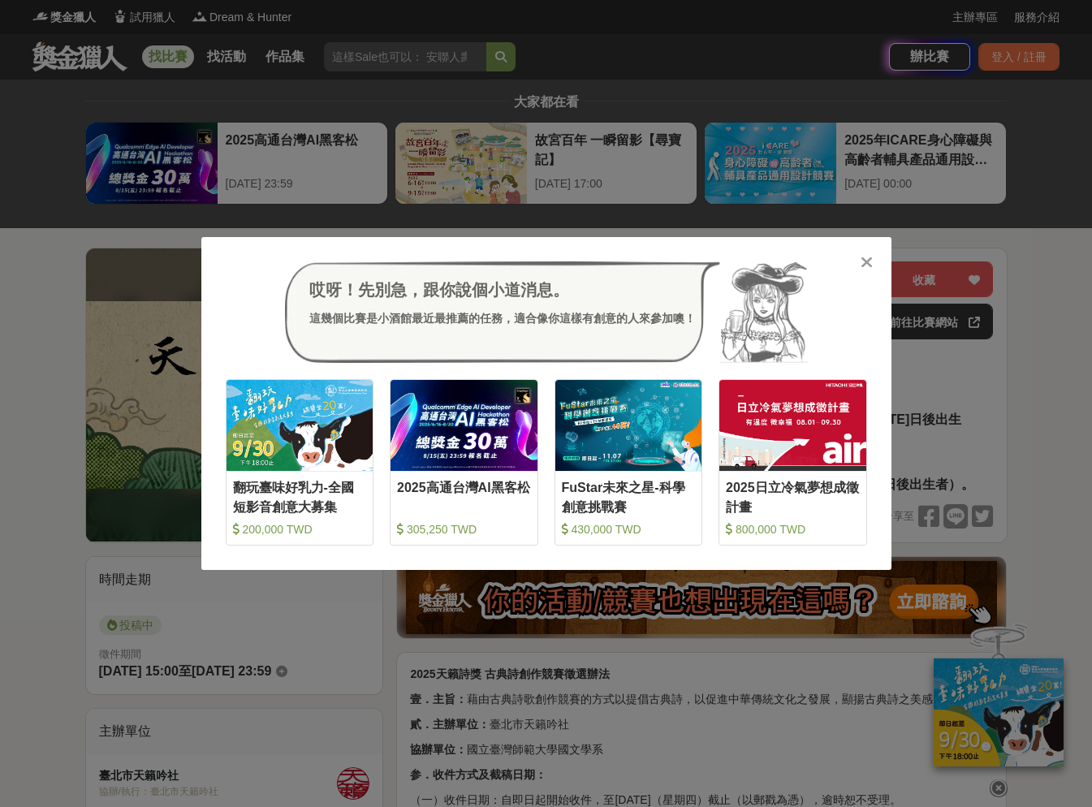
click at [872, 257] on icon at bounding box center [867, 262] width 12 height 16
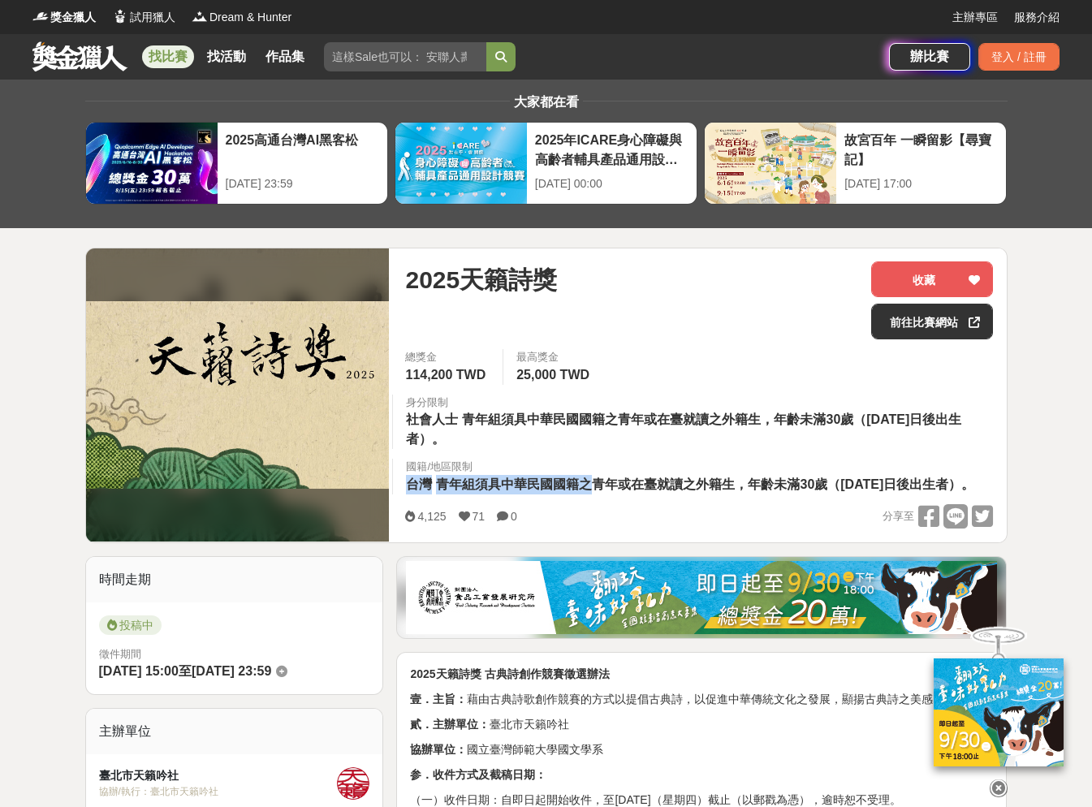
copy div "國籍/地區限制 台灣 青年組須具中華民國國籍之"
drag, startPoint x: 599, startPoint y: 485, endPoint x: 793, endPoint y: 469, distance: 194.7
click at [793, 469] on div "國籍/地區限制 台灣 青年組須具中華民國國籍之青年或在臺就讀之外籍生，年齡未滿30歲（民國84年1月1日後出生者）。" at bounding box center [691, 477] width 599 height 36
click at [770, 485] on span "青年組須具中華民國國籍之青年或在臺就讀之外籍生，年齡未滿30歲（民國84年1月1日後出生者）。" at bounding box center [705, 485] width 538 height 14
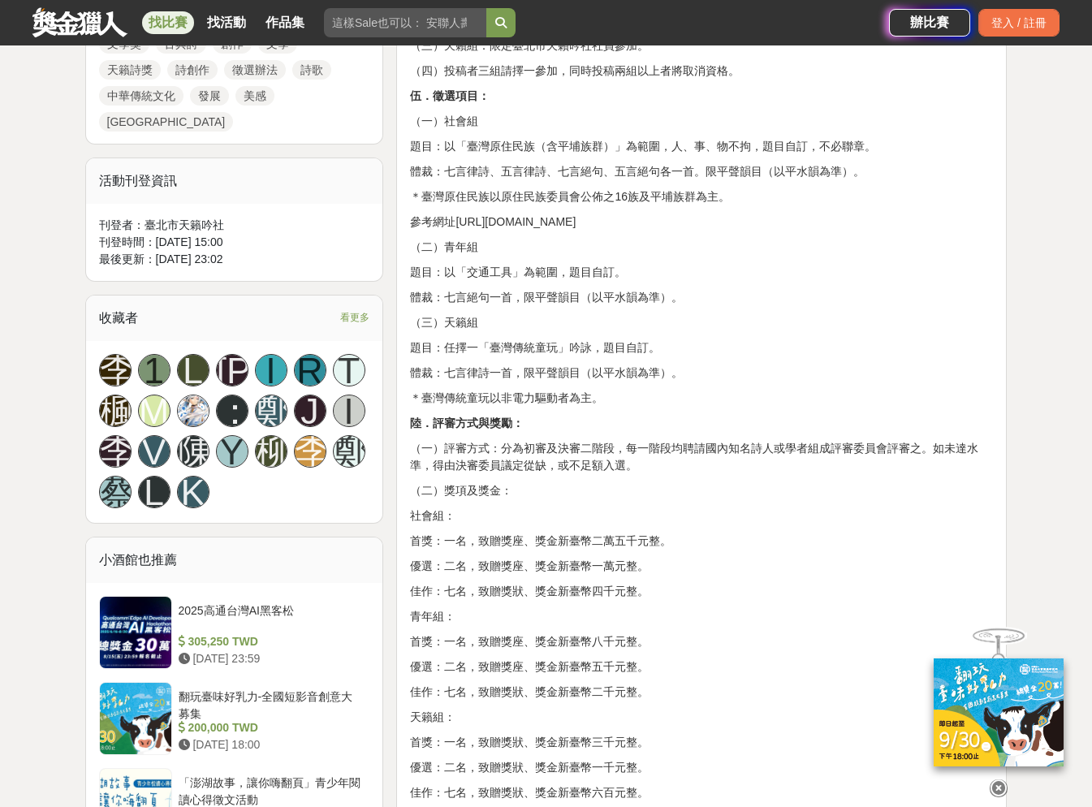
scroll to position [909, 0]
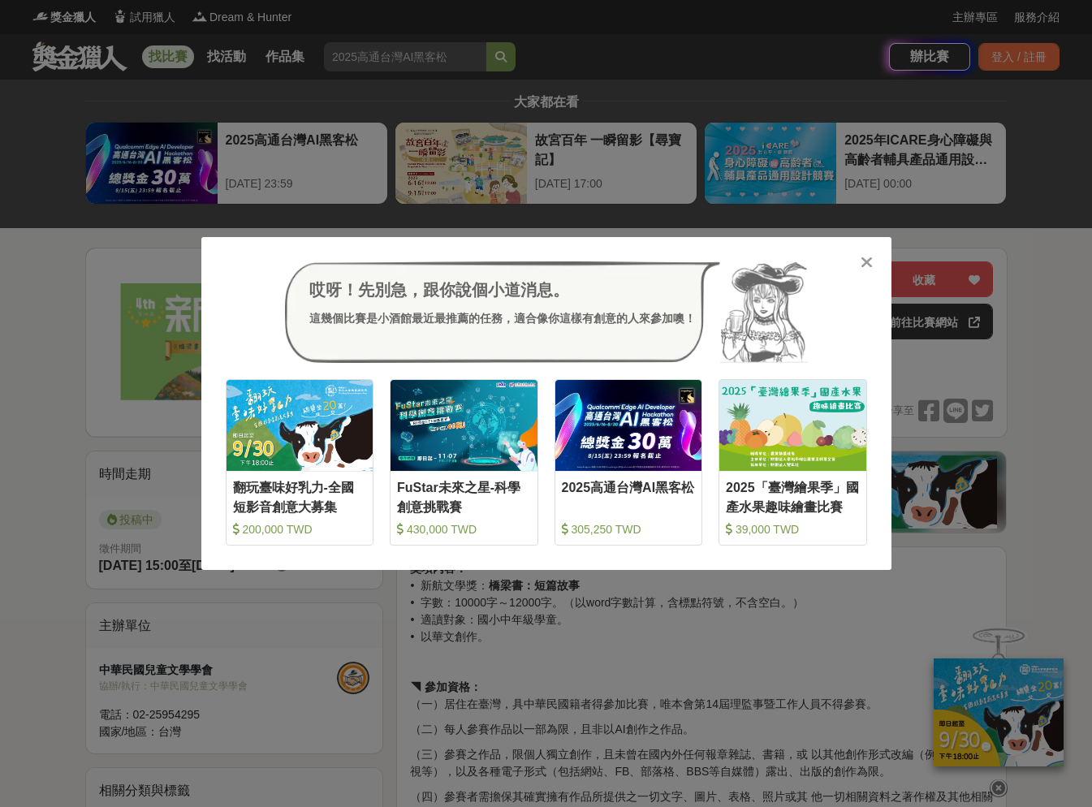
click at [856, 260] on div "哎呀！先別急，跟你說個小道消息。 這幾個比賽是小酒館最近最推薦的任務，適合像你這樣有創意的人來參加噢！ 收藏 翻玩臺味好乳力-全國短影音創意大募集 200,0…" at bounding box center [546, 404] width 690 height 334
click at [873, 260] on div at bounding box center [867, 261] width 16 height 16
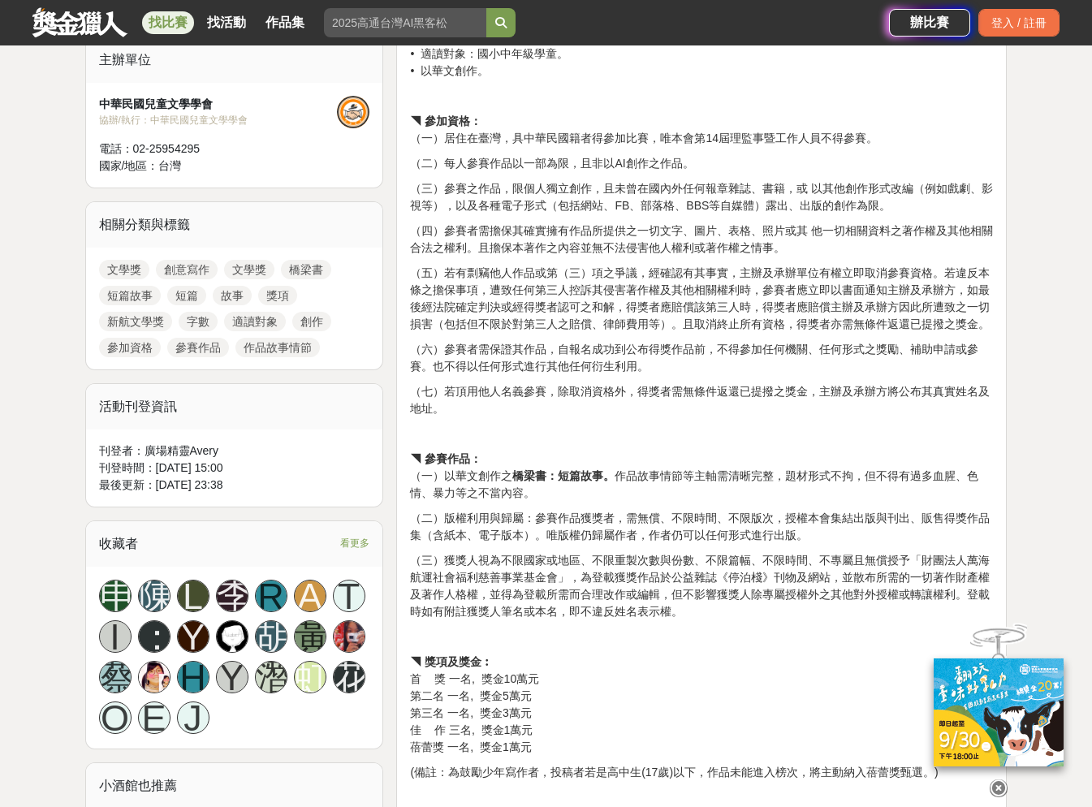
scroll to position [567, 0]
click at [562, 563] on p "（三）獲獎人視為不限國家或地區、不限重製次數與份數、不限篇幅、不限時間、不專屬且無償授予「財團法人萬海航運社會福利慈善事業基金會」，為登載獲獎作品於公益雜誌《…" at bounding box center [701, 585] width 583 height 68
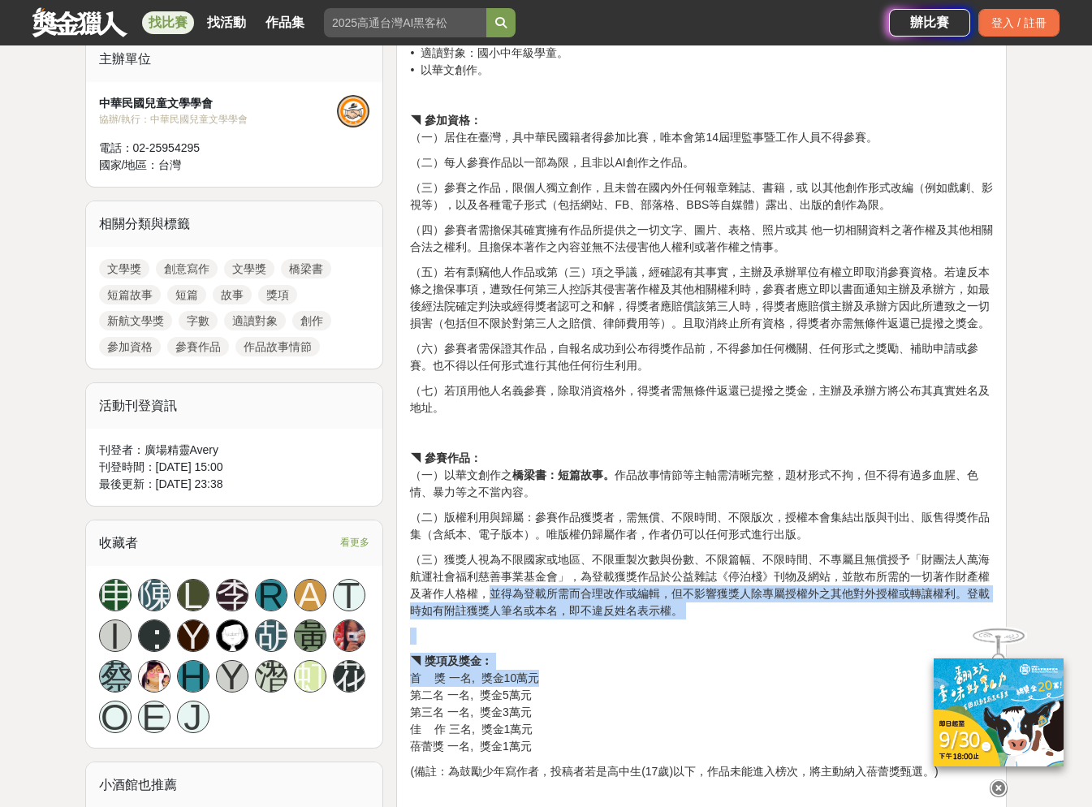
copy div "並得為登載所需而合理改作或編輯，但不影響獲獎人除專屬授權外之其他對外授權或轉讓權利。登載時如有附註獲獎人筆名或本名，即不違反姓名表示權。 ◥ 獎項及獎金︰ 首…"
drag, startPoint x: 493, startPoint y: 601, endPoint x: 633, endPoint y: 670, distance: 156.5
click at [633, 670] on div "獎項內容： • 新航文學獎： 橋梁書：短篇故事 • 字數：10000字～12000字。（以word字數計算，含標點符號，不含空白。） • 適讀對象：國小中年級…" at bounding box center [701, 572] width 583 height 1157
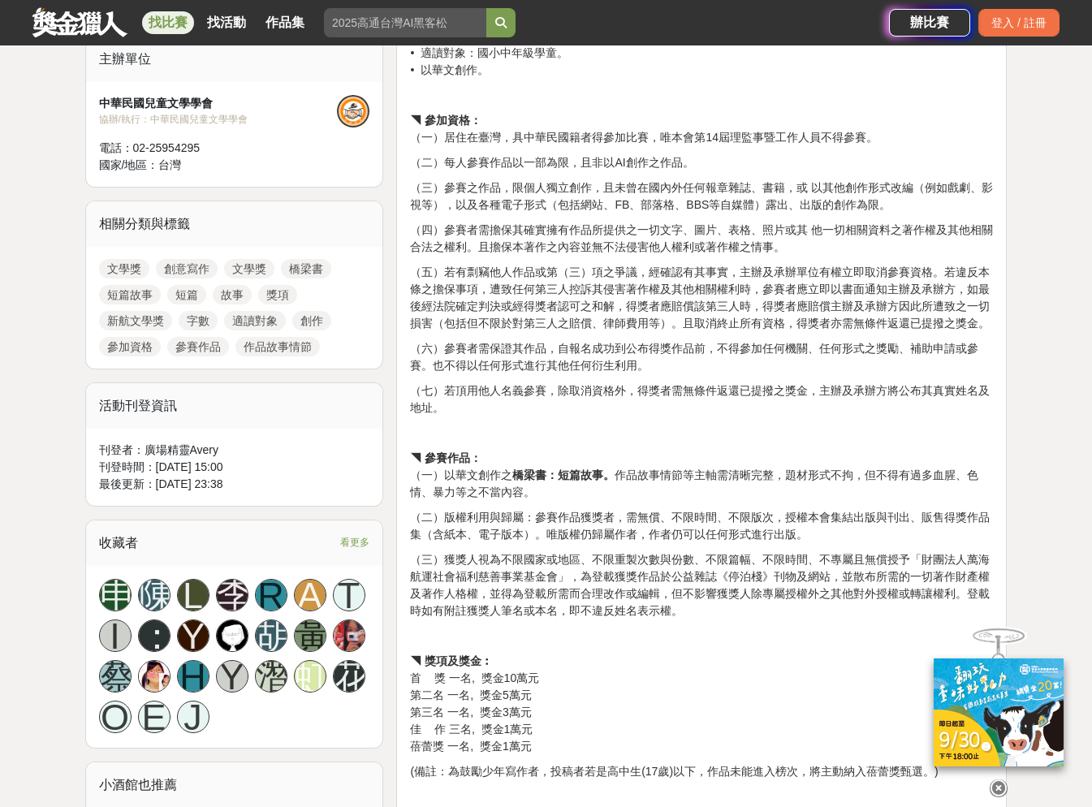
drag, startPoint x: 529, startPoint y: 545, endPoint x: 529, endPoint y: 531, distance: 13.8
click at [529, 541] on div "獎項內容： • 新航文學獎： 橋梁書：短篇故事 • 字數：10000字～12000字。（以word字數計算，含標點符號，不含空白。） • 適讀對象：國小中年級…" at bounding box center [701, 572] width 583 height 1157
copy p "以華文創作之 橋梁書：短篇故事"
drag, startPoint x: 450, startPoint y: 473, endPoint x: 602, endPoint y: 471, distance: 151.9
click at [602, 471] on p "◥ 參賽作品： （一）以華文創作之 橋梁書：短篇故事。 作品故事情節等主軸需清晰完整，題材形式不拘，但不得有過多血腥、色情、暴力等之不當內容。" at bounding box center [701, 475] width 583 height 51
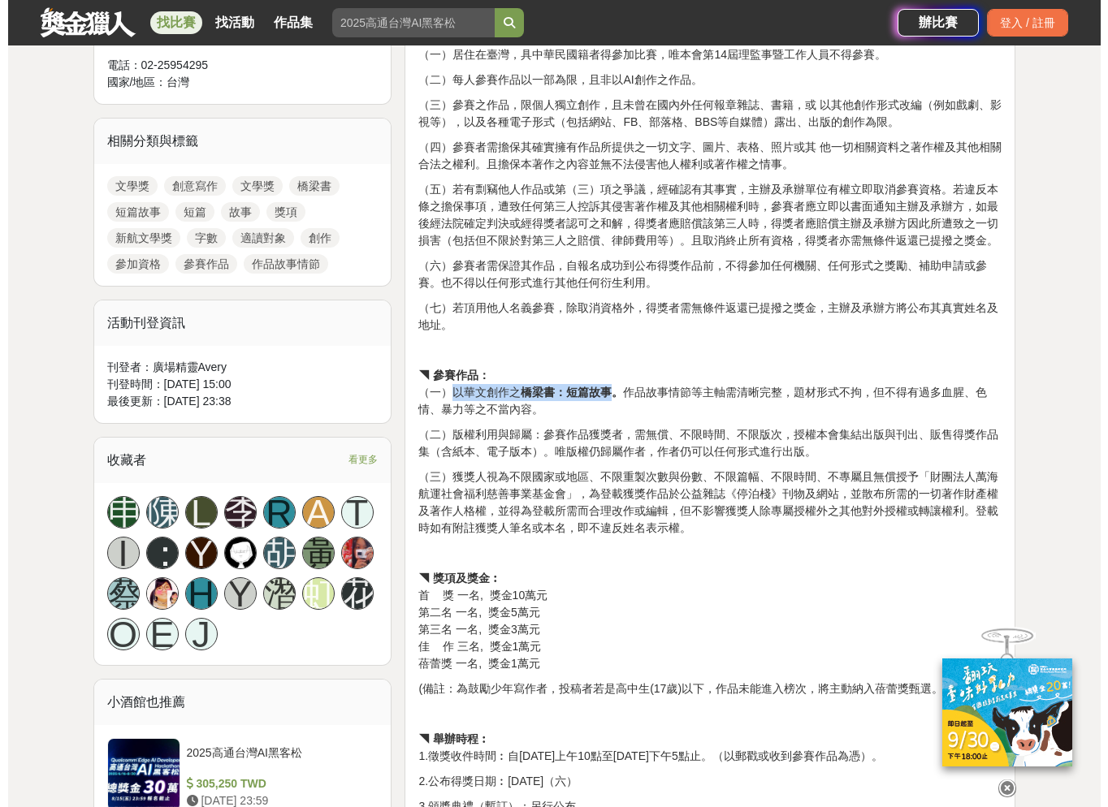
scroll to position [649, 0]
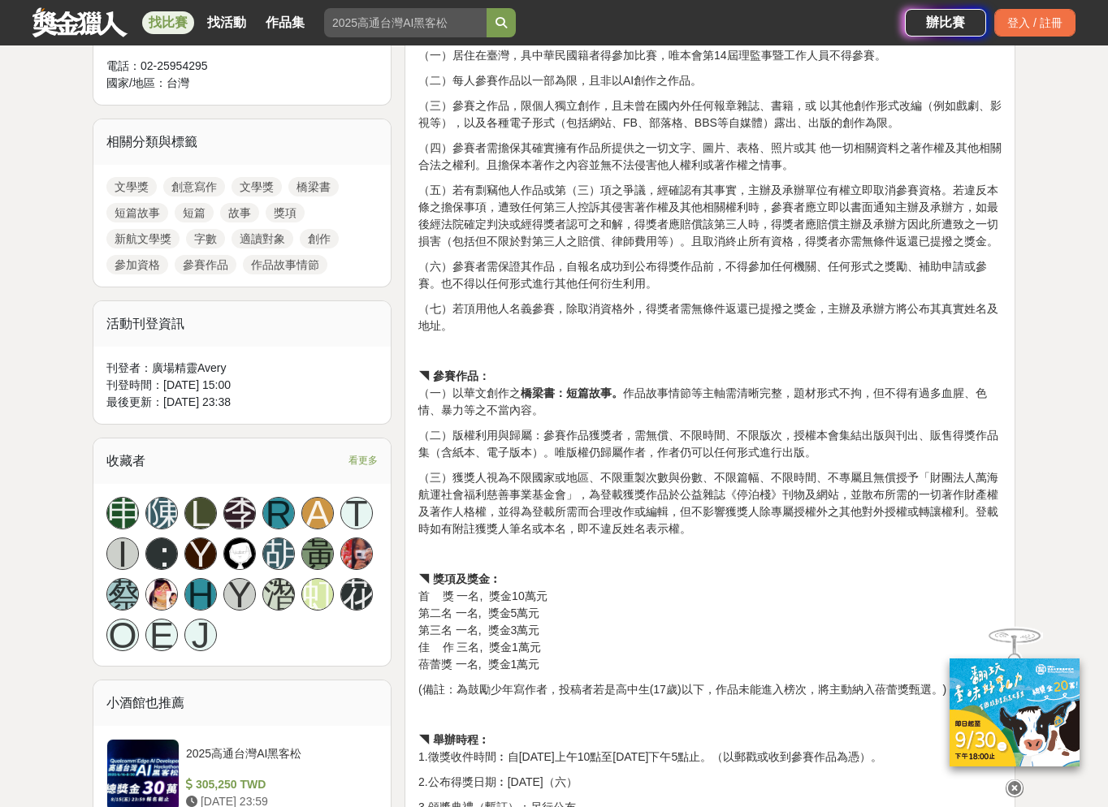
click at [614, 460] on div "獎項內容： • 新航文學獎： 橋梁書：短篇故事 • 字數：10000字～12000字。（以word字數計算，含標點符號，不含空白。） • 適讀對象：國小中年級…" at bounding box center [709, 489] width 583 height 1157
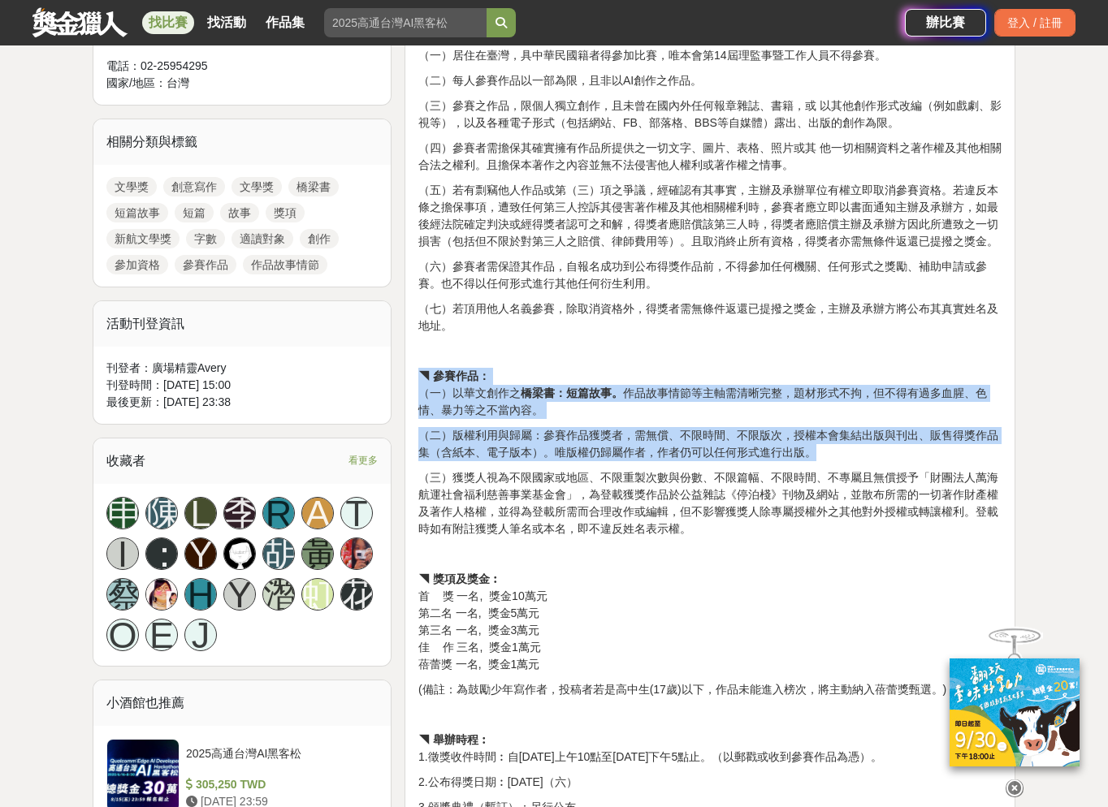
drag, startPoint x: 622, startPoint y: 382, endPoint x: 862, endPoint y: 457, distance: 251.2
click at [884, 447] on div "獎項內容： • 新航文學獎： 橋梁書：短篇故事 • 字數：10000字～12000字。（以word字數計算，含標點符號，不含空白。） • 適讀對象：國小中年級…" at bounding box center [709, 489] width 583 height 1157
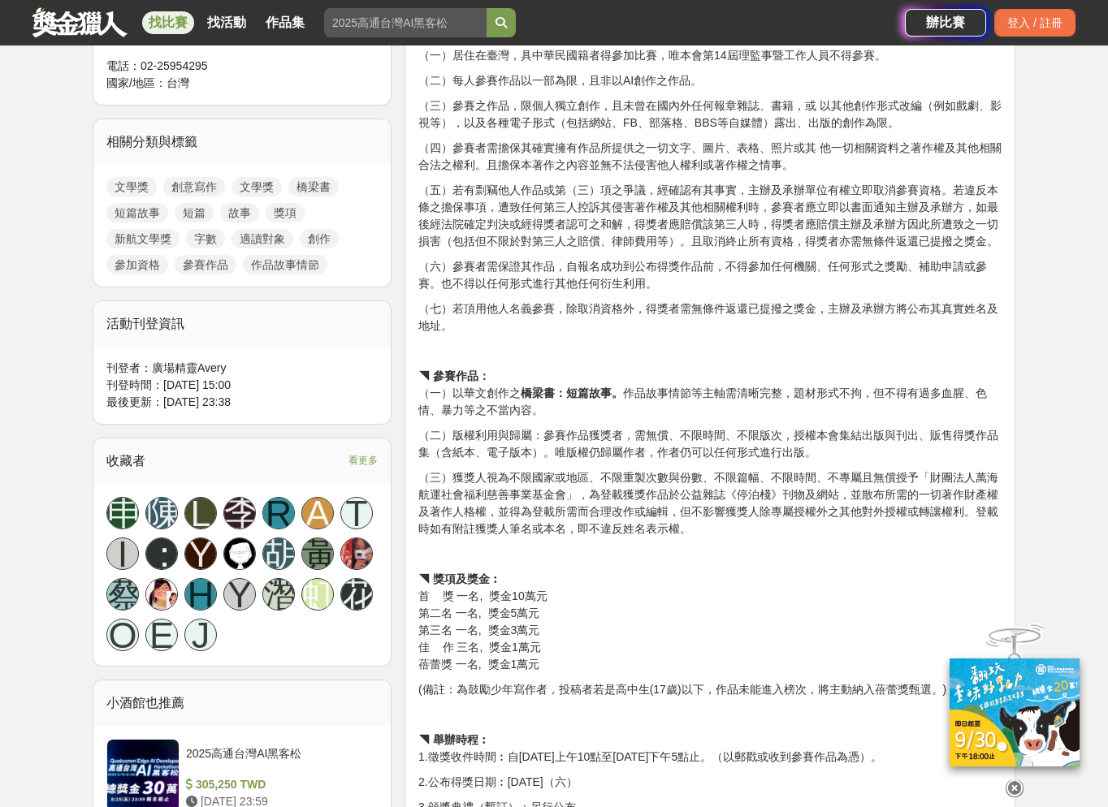
click at [750, 482] on p "（三）獲獎人視為不限國家或地區、不限重製次數與份數、不限篇幅、不限時間、不專屬且無償授予「財團法人萬海航運社會福利慈善事業基金會」，為登載獲獎作品於公益雜誌《…" at bounding box center [709, 503] width 583 height 68
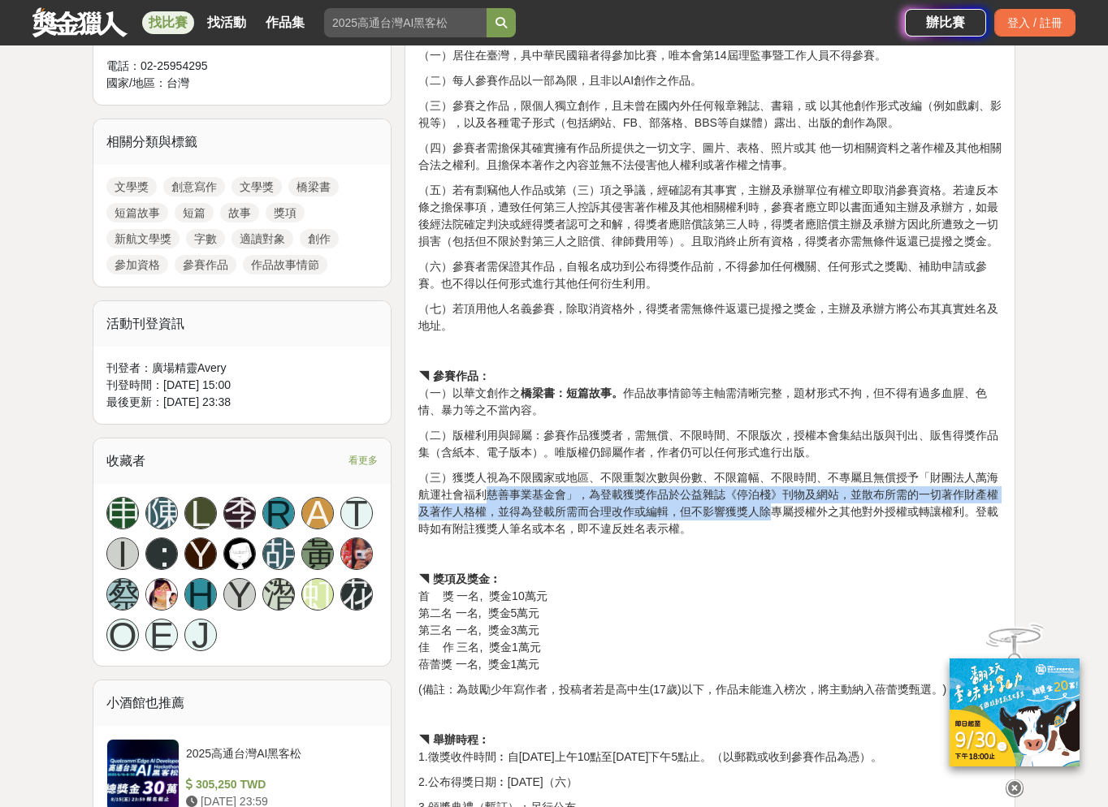
copy p "慈善事業基金會」，為登載獲獎作品於公益雜誌《停泊棧》刊物及網站，並散布所需的一切著作財產權及著作人格權，並得為登載所需而合理改作或編輯，但不影響獲獎人除"
drag, startPoint x: 481, startPoint y: 488, endPoint x: 769, endPoint y: 516, distance: 289.6
click at [769, 516] on p "（三）獲獎人視為不限國家或地區、不限重製次數與份數、不限篇幅、不限時間、不專屬且無償授予「財團法人萬海航運社會福利慈善事業基金會」，為登載獲獎作品於公益雜誌《…" at bounding box center [709, 503] width 583 height 68
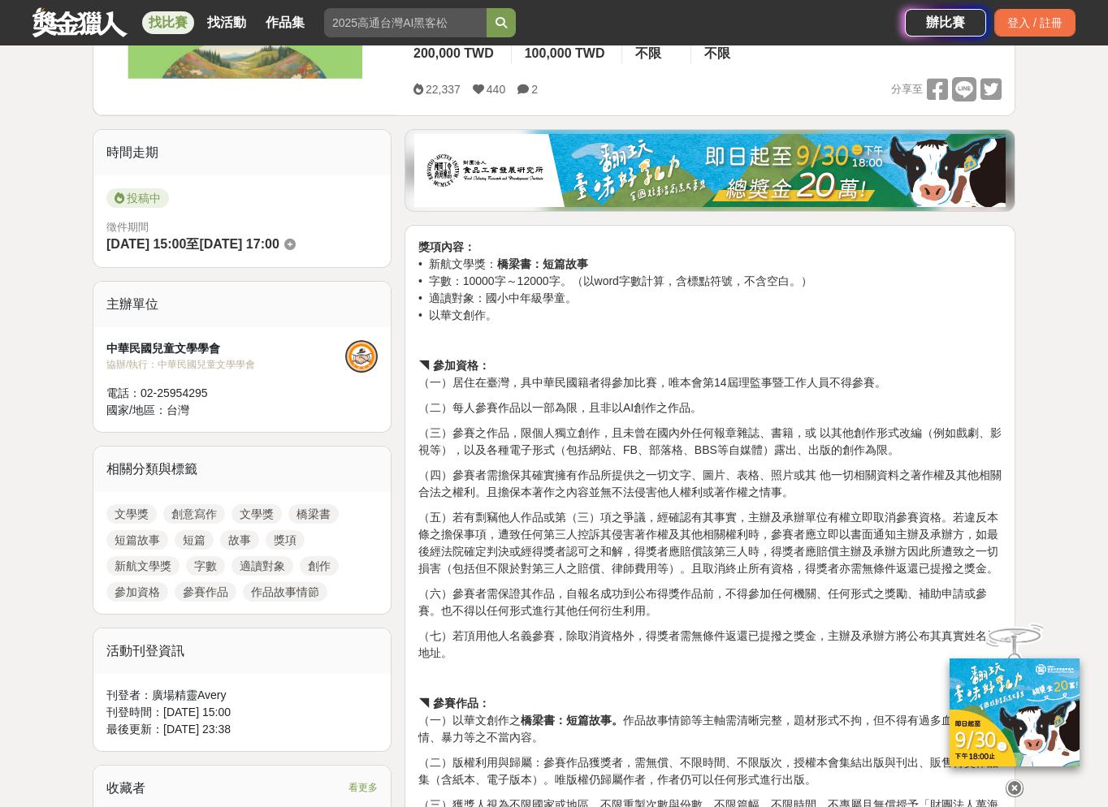
scroll to position [322, 0]
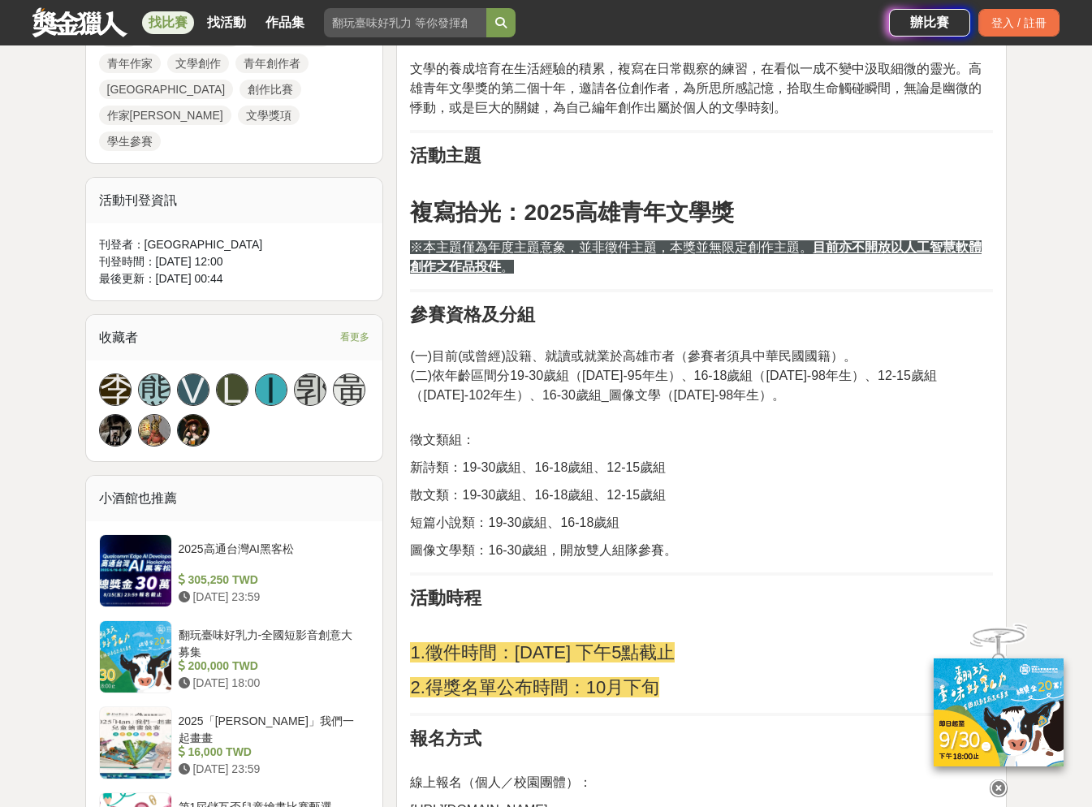
scroll to position [842, 0]
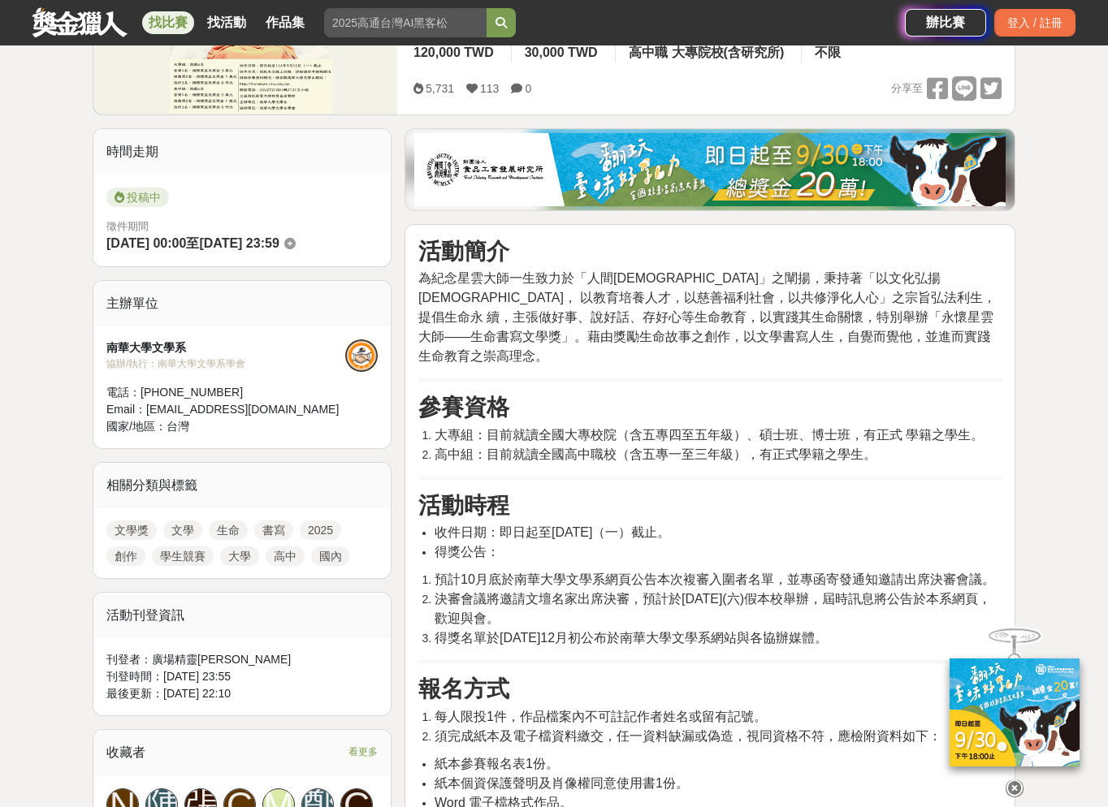
scroll to position [323, 0]
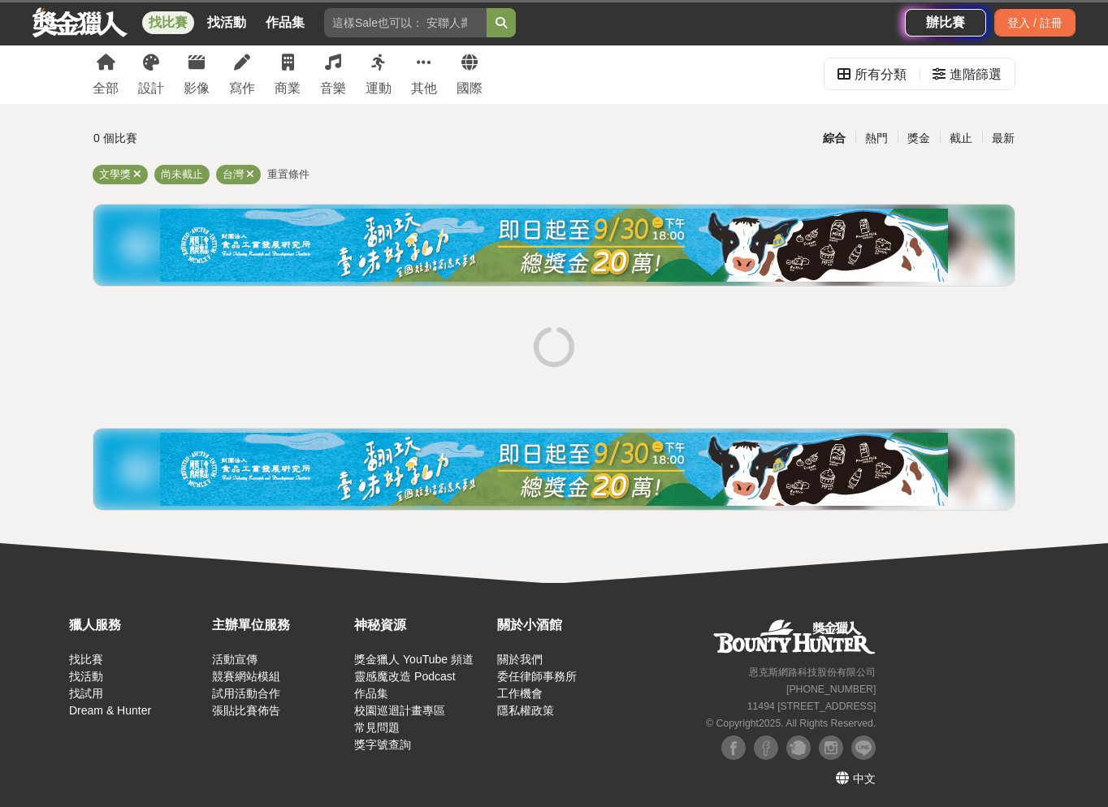
scroll to position [37, 0]
